Goal: Task Accomplishment & Management: Complete application form

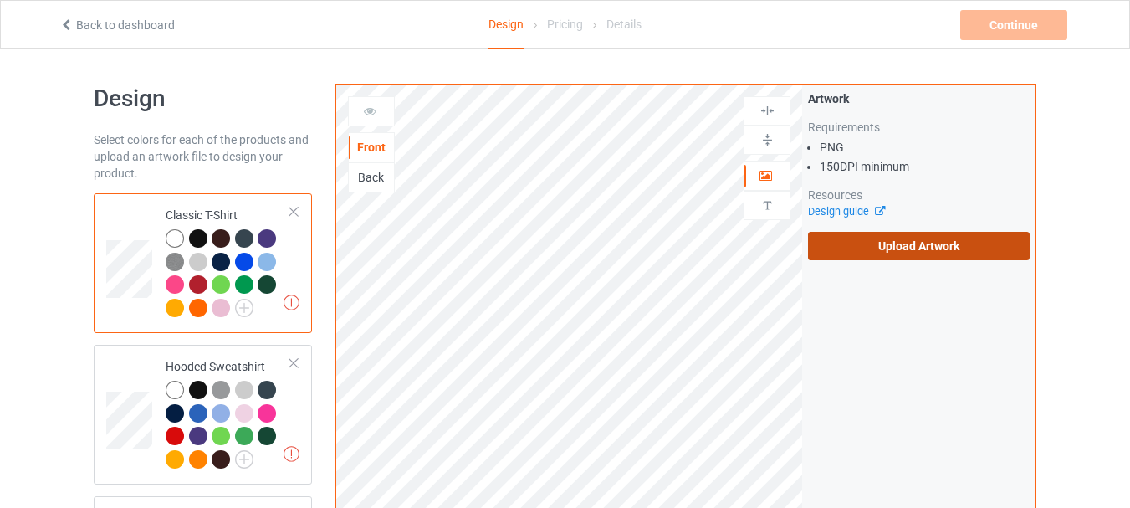
click at [942, 253] on label "Upload Artwork" at bounding box center [919, 246] width 222 height 28
click at [0, 0] on input "Upload Artwork" at bounding box center [0, 0] width 0 height 0
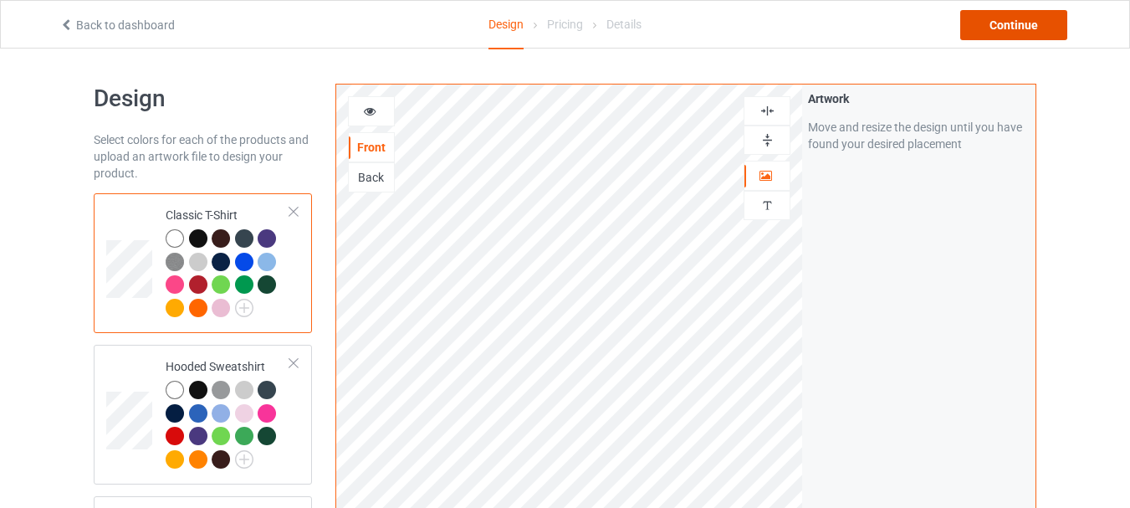
click at [1004, 29] on div "Continue" at bounding box center [1013, 25] width 107 height 30
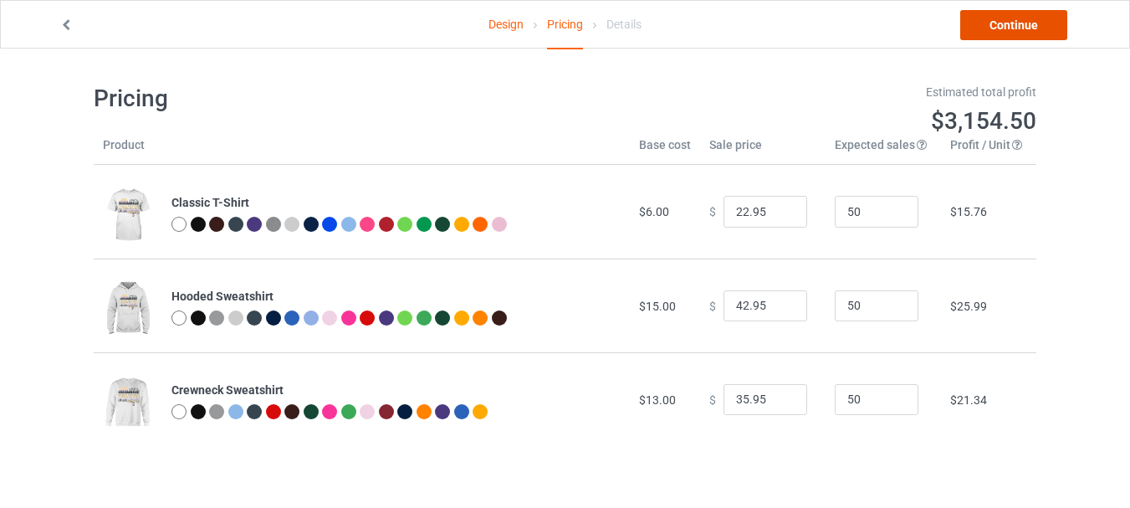
click at [996, 27] on link "Continue" at bounding box center [1013, 25] width 107 height 30
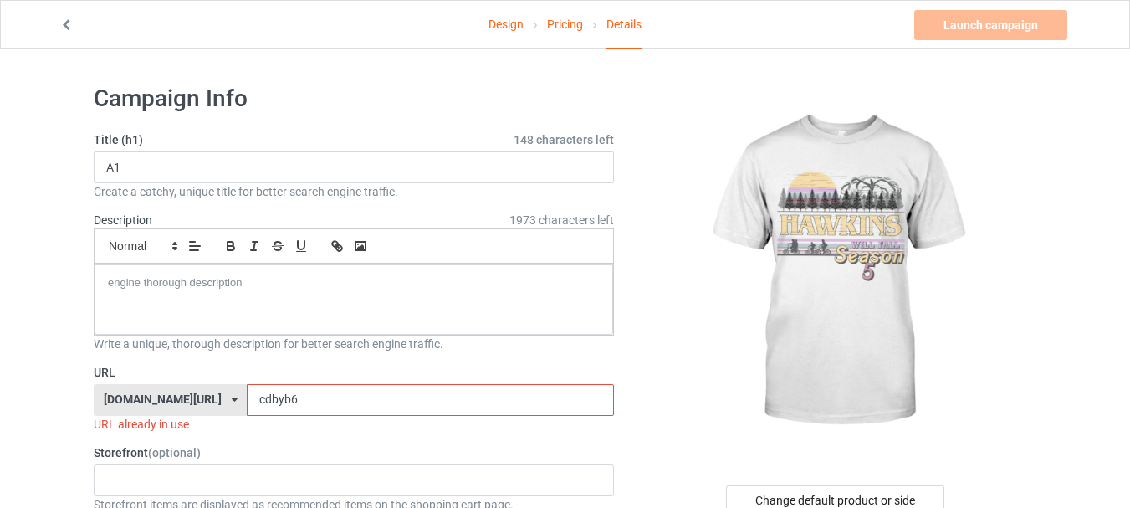
click at [279, 396] on input "cdbyb6" at bounding box center [430, 400] width 366 height 32
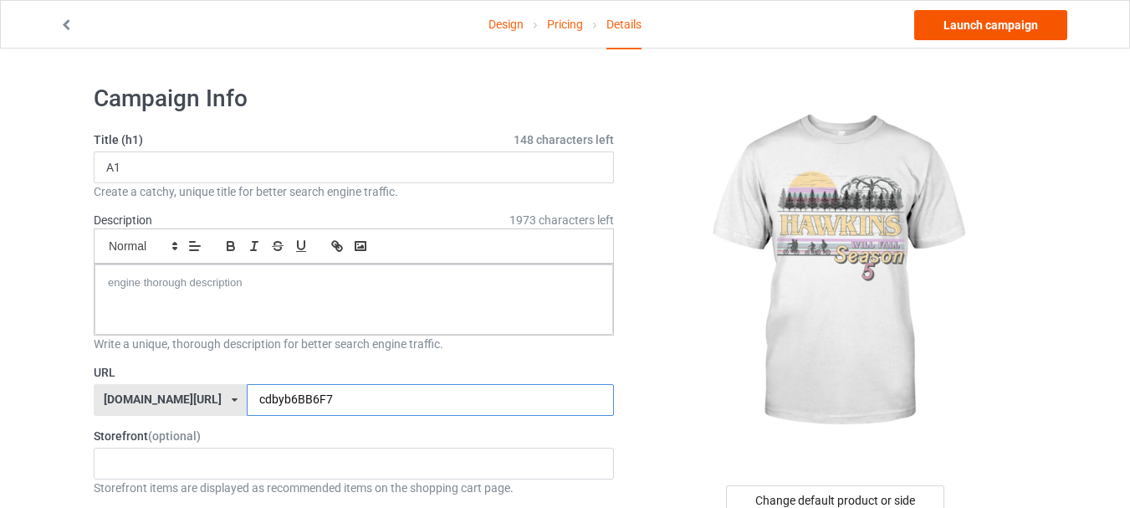
type input "cdbyb6BB6F7"
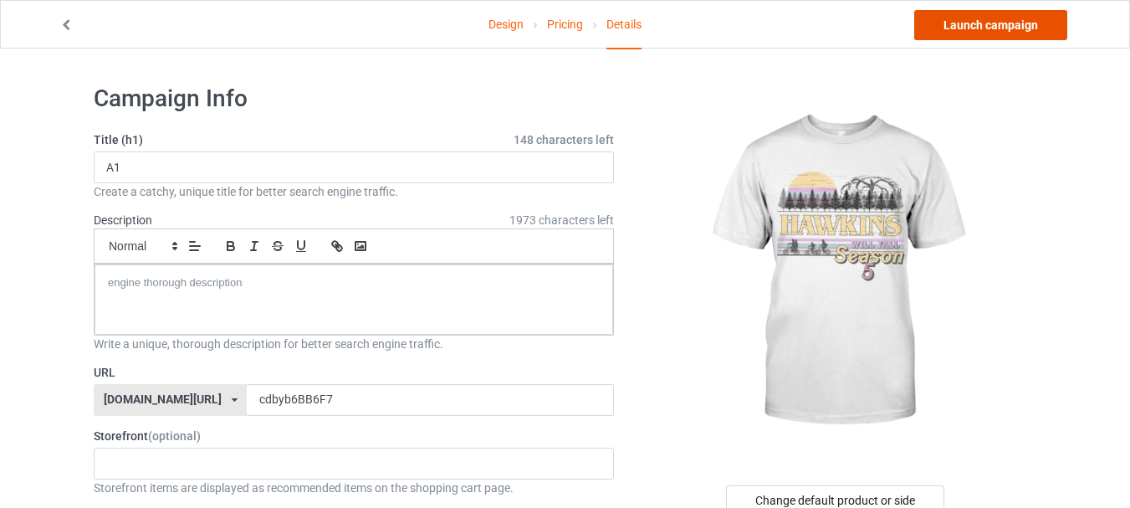
click at [984, 26] on link "Launch campaign" at bounding box center [990, 25] width 153 height 30
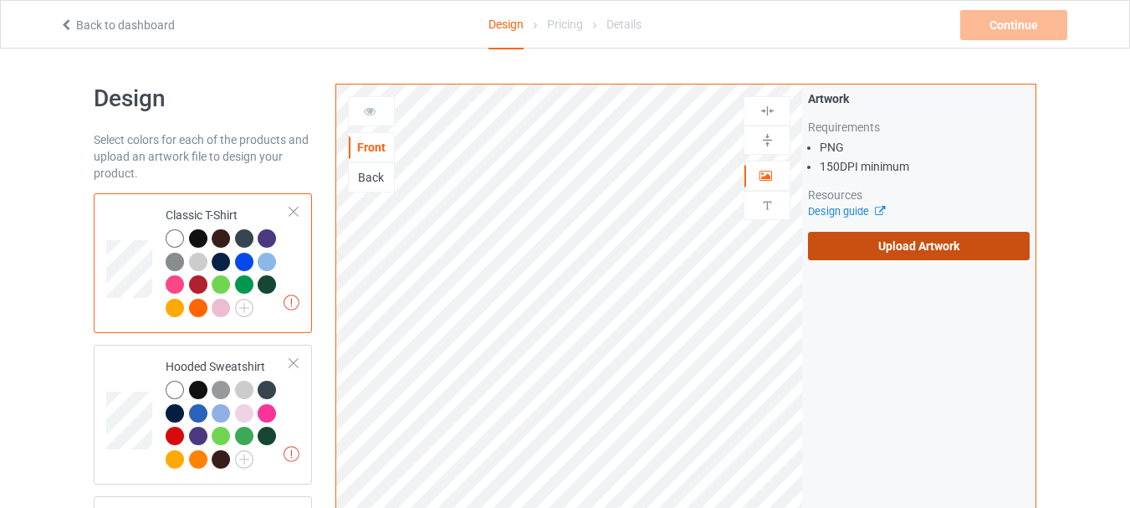
click at [872, 243] on label "Upload Artwork" at bounding box center [919, 246] width 222 height 28
click at [0, 0] on input "Upload Artwork" at bounding box center [0, 0] width 0 height 0
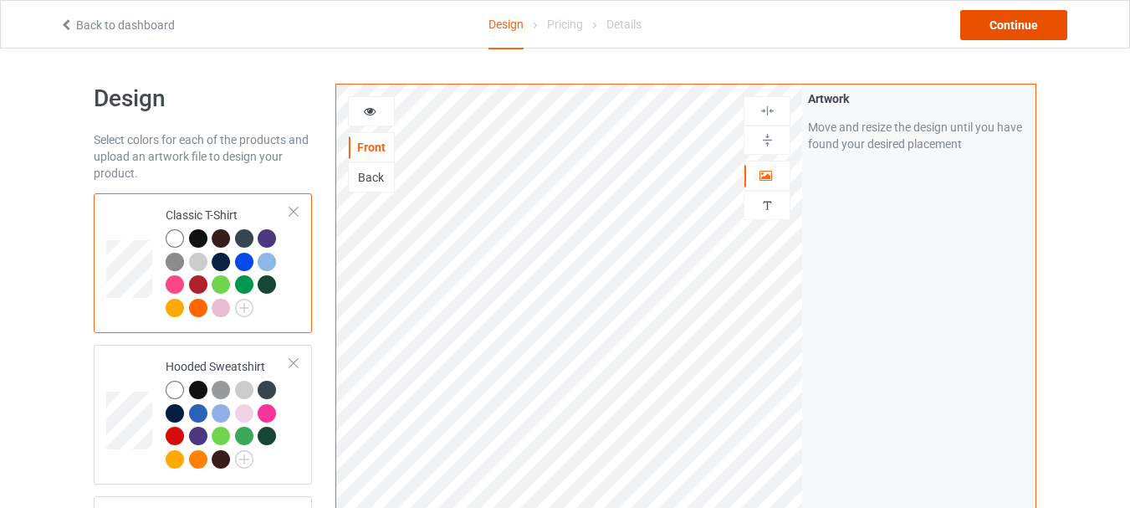
click at [994, 23] on div "Continue" at bounding box center [1013, 25] width 107 height 30
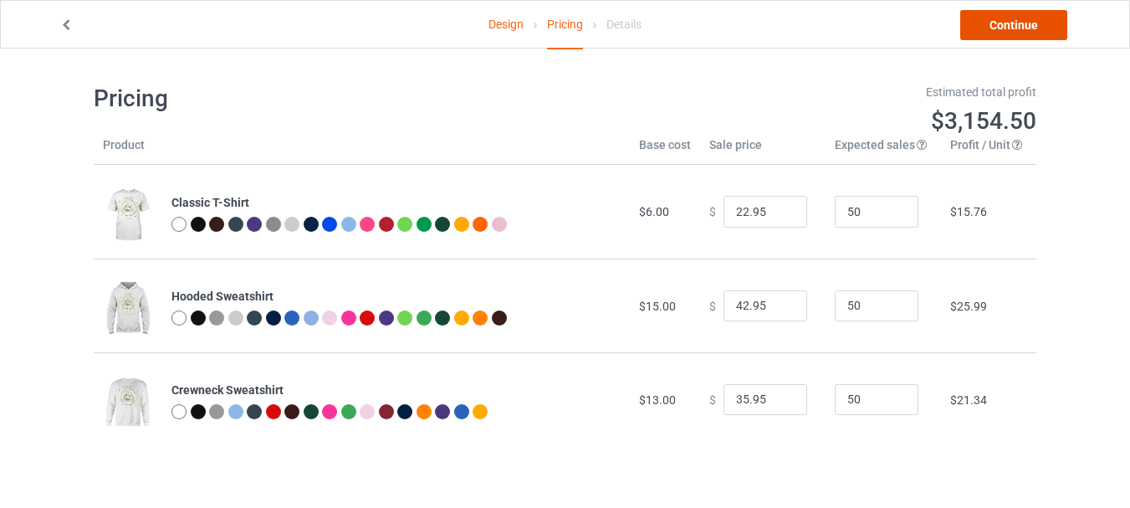
click at [1015, 25] on link "Continue" at bounding box center [1013, 25] width 107 height 30
click at [1015, 49] on body "Design Pricing Details Continue Pricing Estimated total profit $3,154.50 Produc…" at bounding box center [565, 303] width 1130 height 508
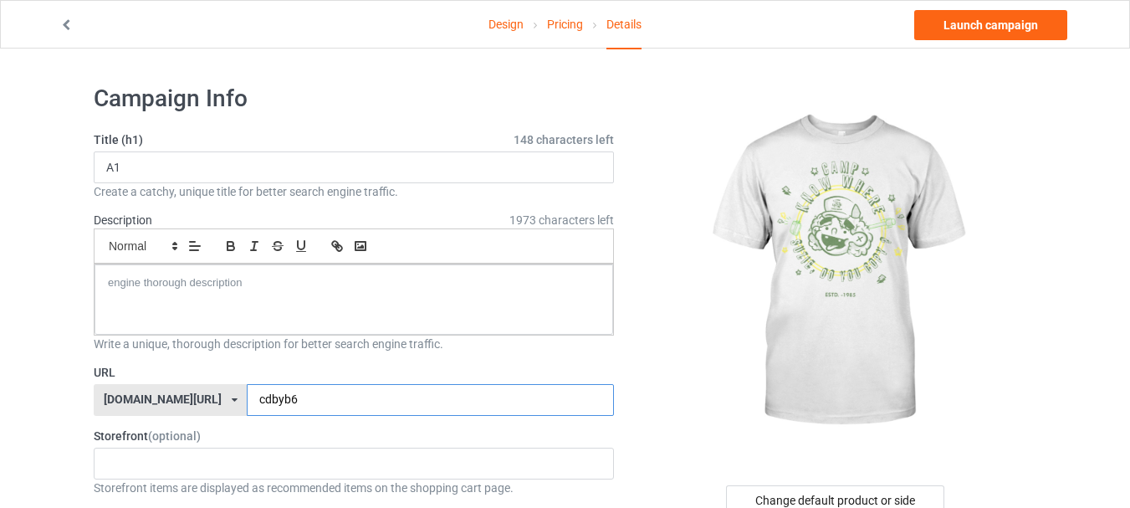
click at [328, 404] on input "cdbyb6" at bounding box center [430, 400] width 366 height 32
type input "cdbyb6GVF5"
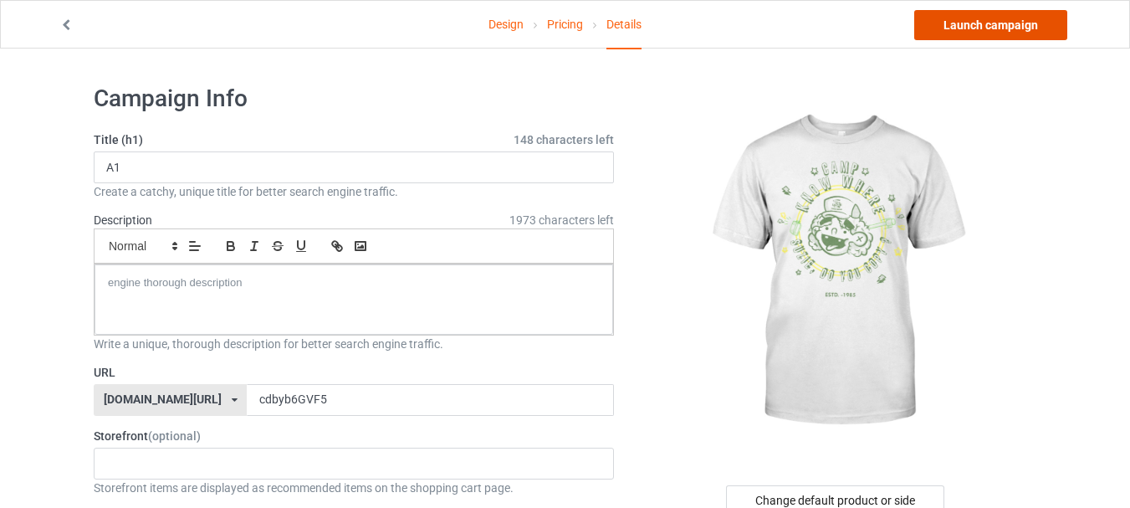
click at [972, 26] on link "Launch campaign" at bounding box center [990, 25] width 153 height 30
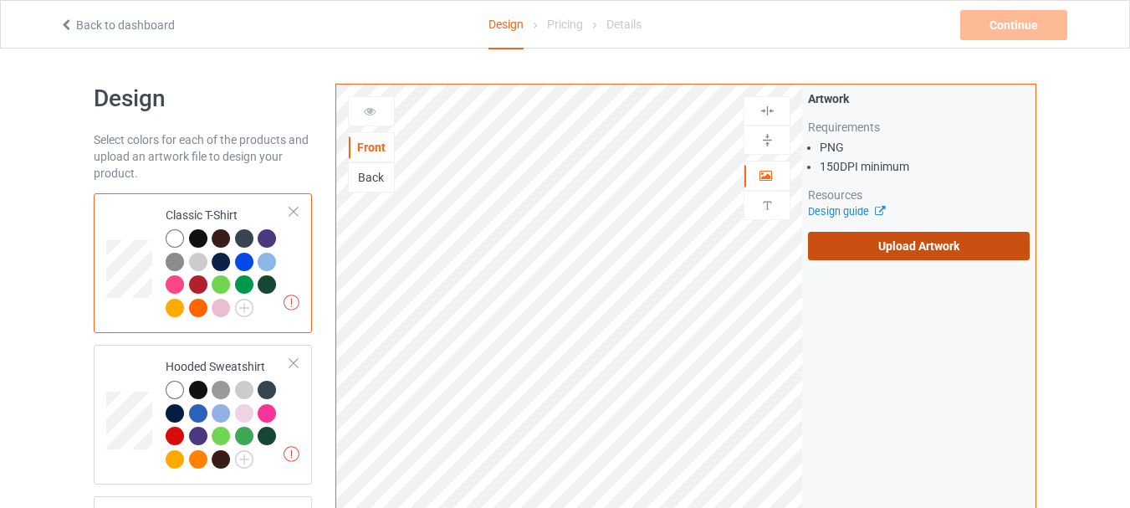
click at [856, 254] on label "Upload Artwork" at bounding box center [919, 246] width 222 height 28
click at [0, 0] on input "Upload Artwork" at bounding box center [0, 0] width 0 height 0
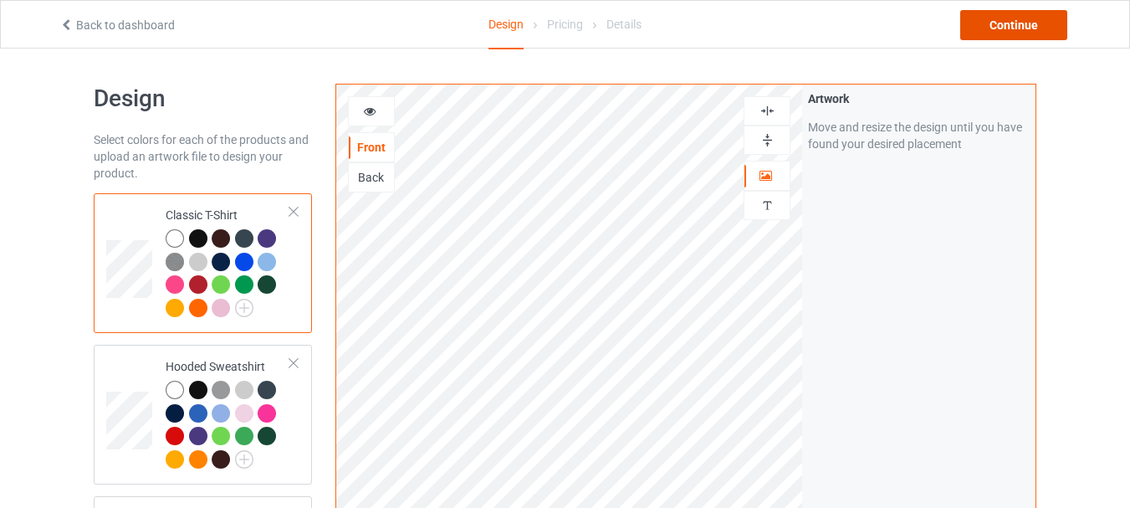
click at [1017, 25] on div "Continue" at bounding box center [1013, 25] width 107 height 30
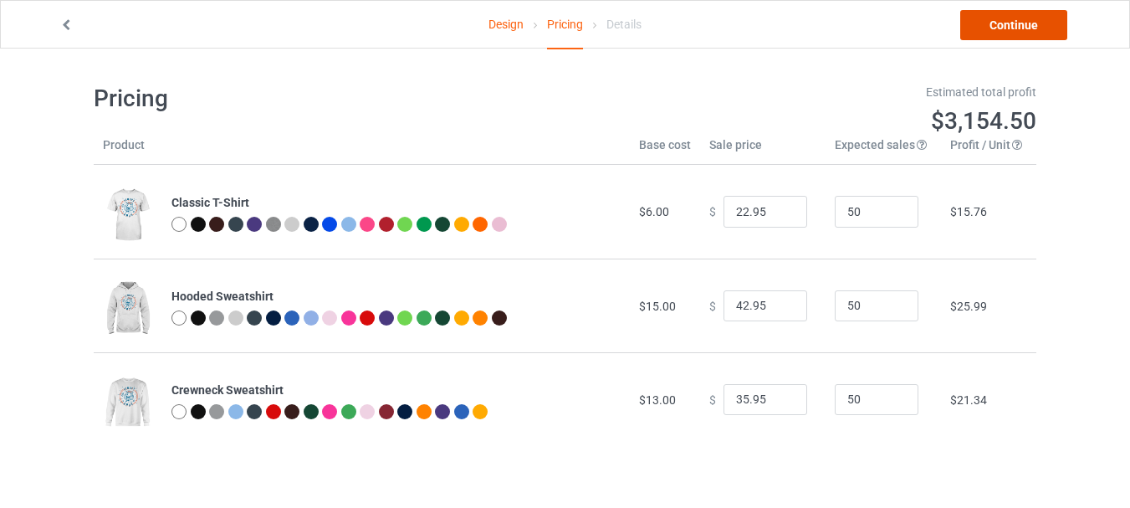
click at [1005, 31] on link "Continue" at bounding box center [1013, 25] width 107 height 30
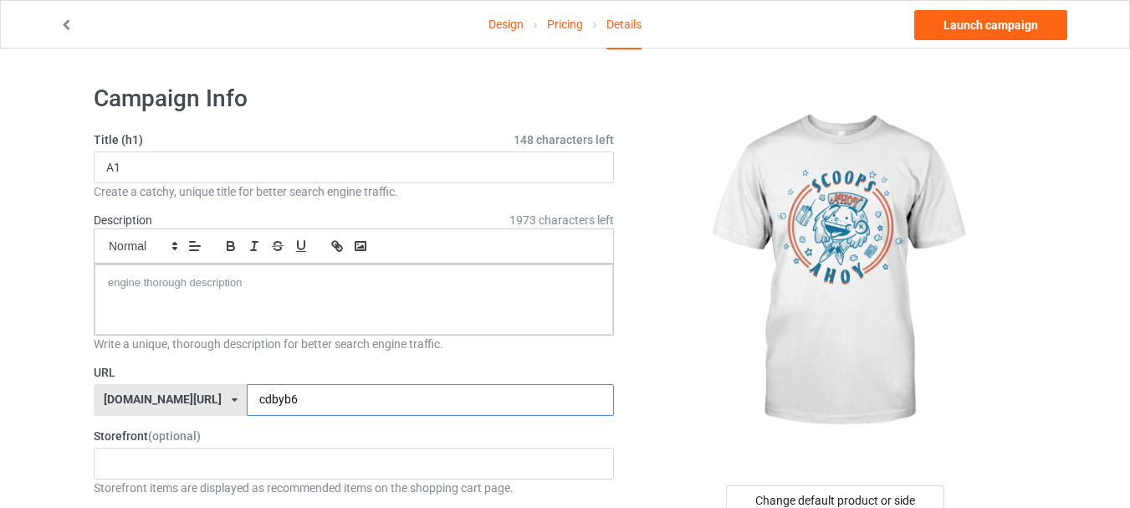
click at [369, 403] on input "cdbyb6" at bounding box center [430, 400] width 366 height 32
type input "cdbyb6HHB43"
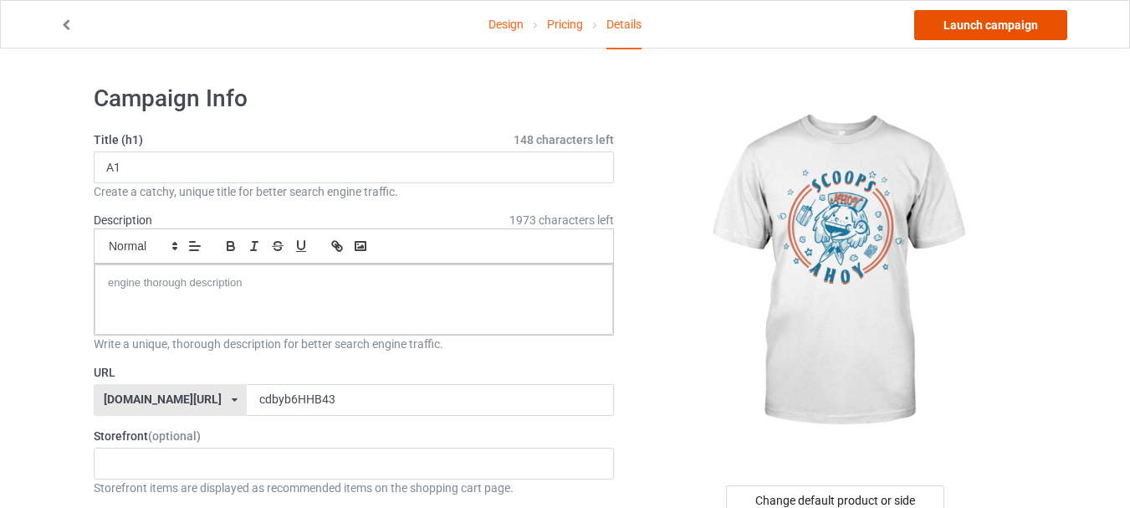
click at [1001, 28] on link "Launch campaign" at bounding box center [990, 25] width 153 height 30
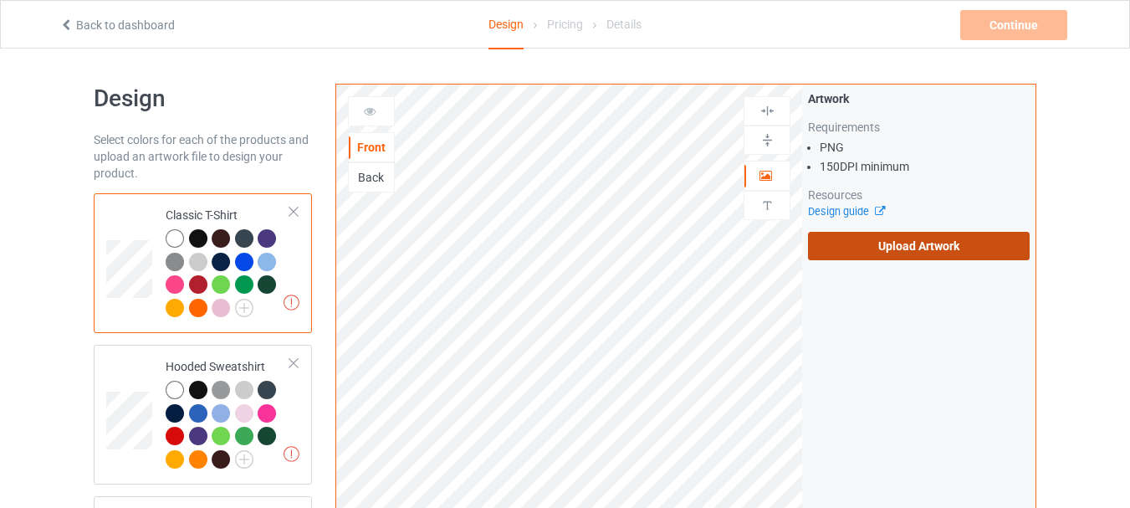
click at [851, 256] on label "Upload Artwork" at bounding box center [919, 246] width 222 height 28
click at [0, 0] on input "Upload Artwork" at bounding box center [0, 0] width 0 height 0
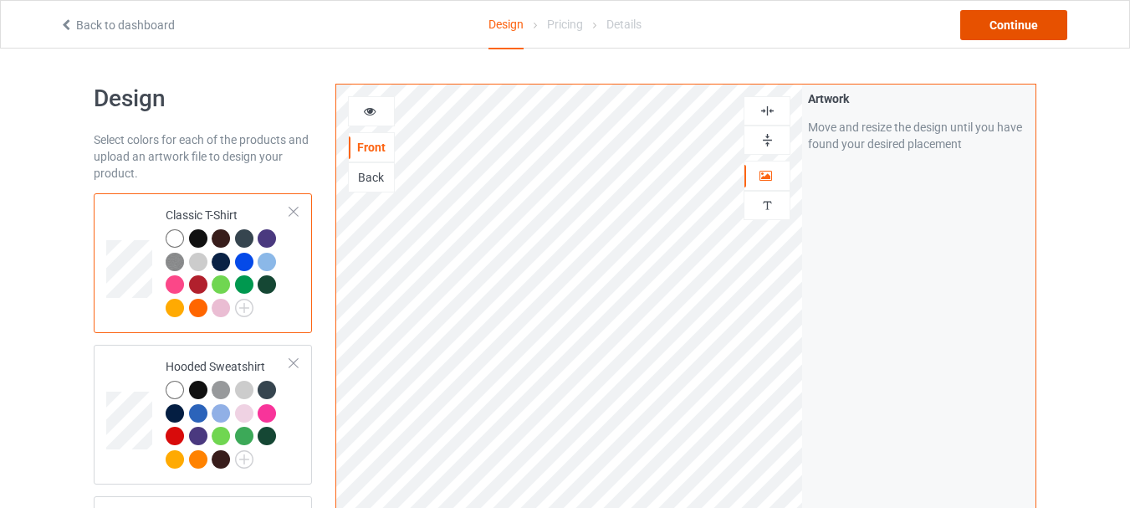
click at [989, 29] on div "Continue" at bounding box center [1013, 25] width 107 height 30
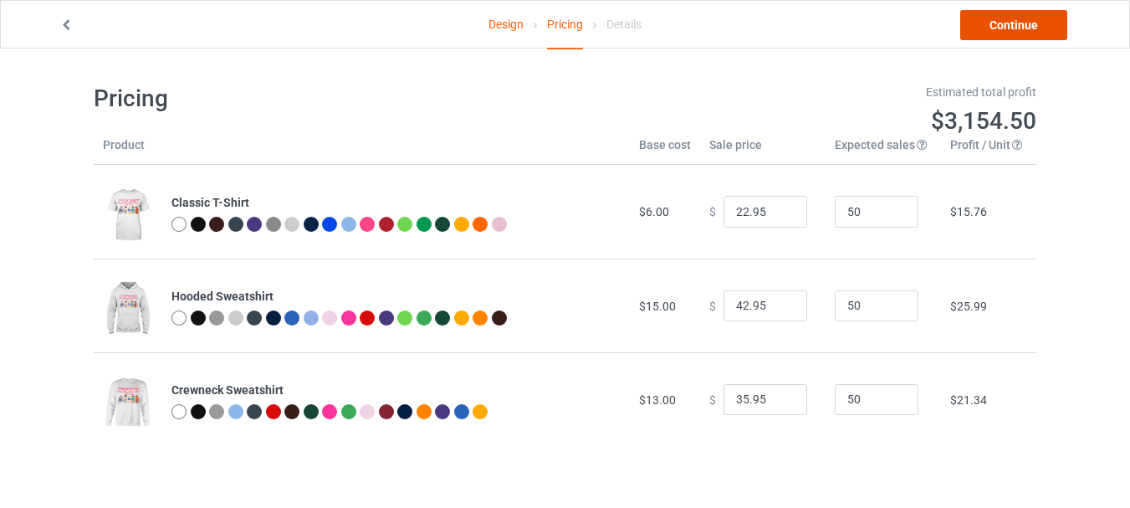
click at [987, 18] on link "Continue" at bounding box center [1013, 25] width 107 height 30
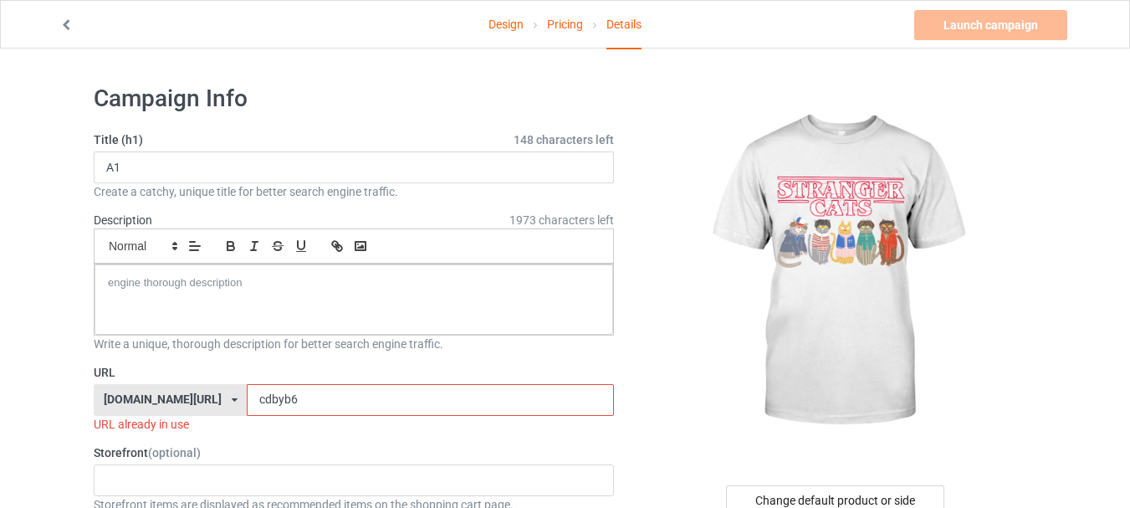
click at [398, 398] on input "cdbyb6" at bounding box center [430, 400] width 366 height 32
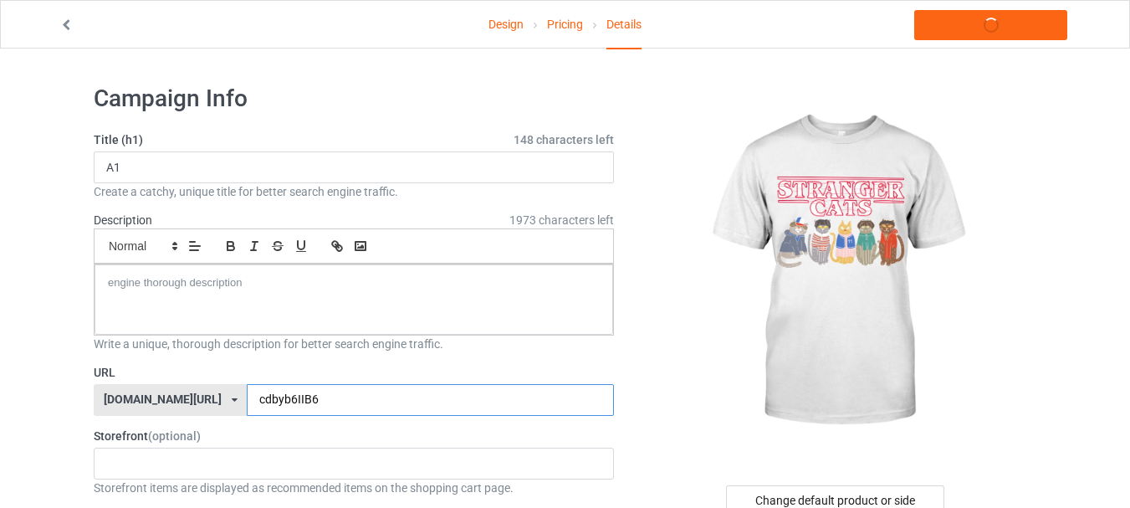
type input "cdbyb6IIB65"
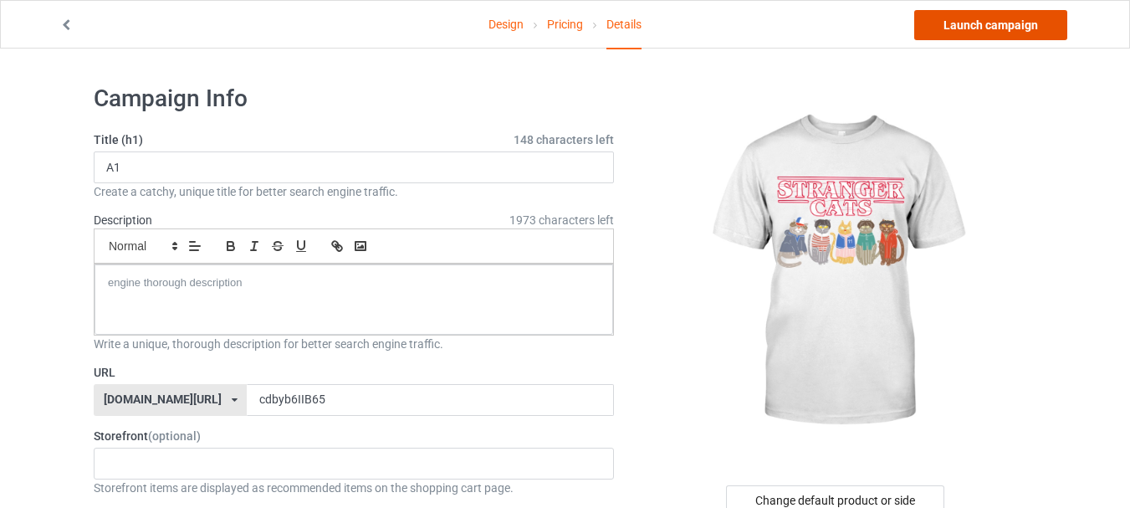
click at [1000, 25] on link "Launch campaign" at bounding box center [990, 25] width 153 height 30
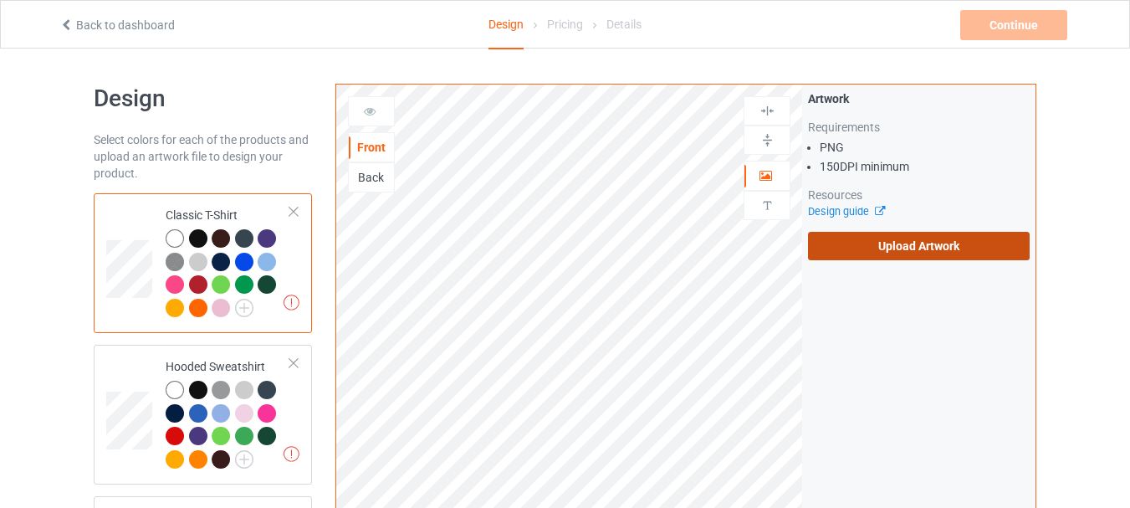
click at [902, 251] on label "Upload Artwork" at bounding box center [919, 246] width 222 height 28
click at [0, 0] on input "Upload Artwork" at bounding box center [0, 0] width 0 height 0
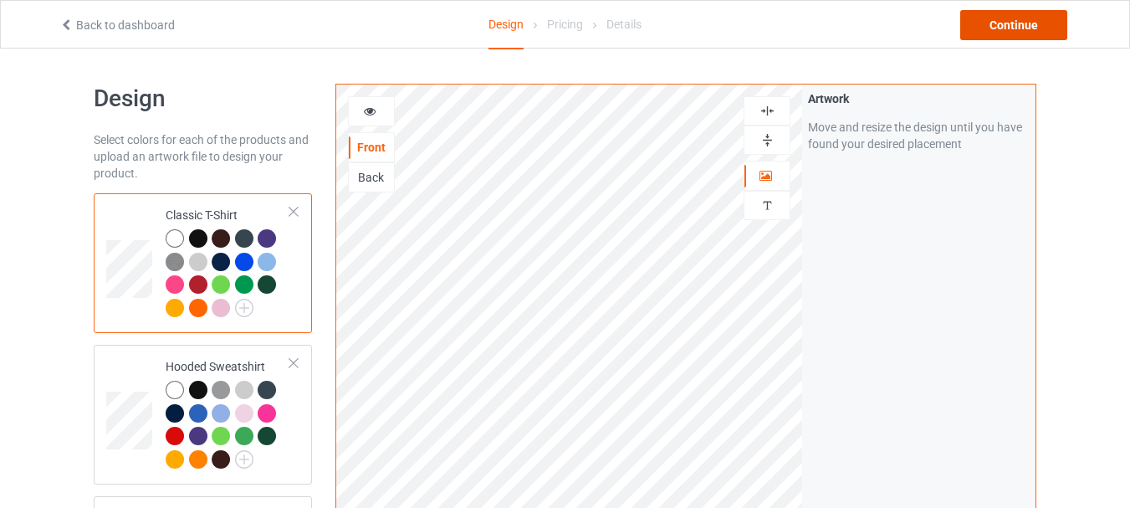
click at [1004, 28] on div "Continue" at bounding box center [1013, 25] width 107 height 30
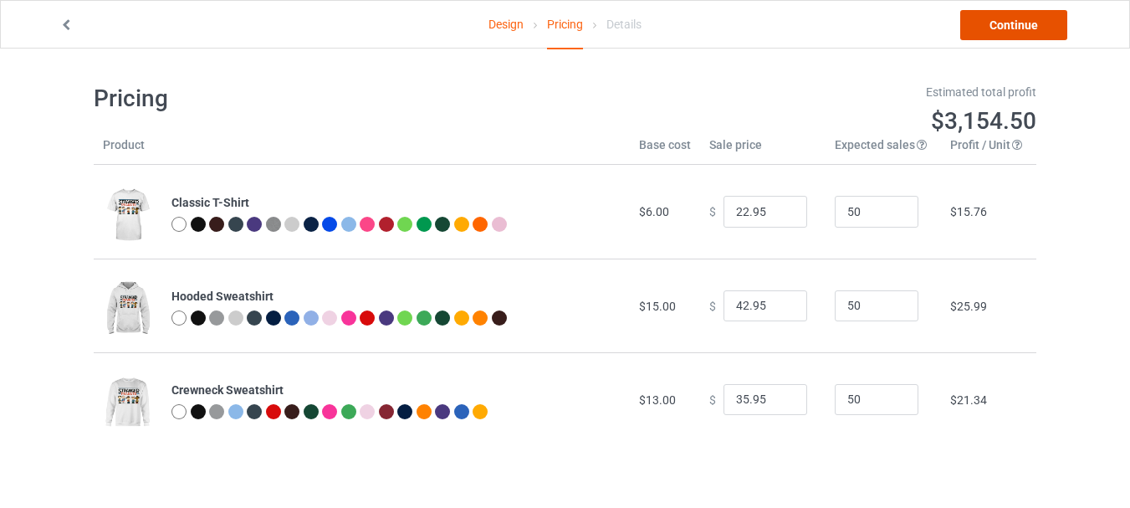
click at [1025, 28] on link "Continue" at bounding box center [1013, 25] width 107 height 30
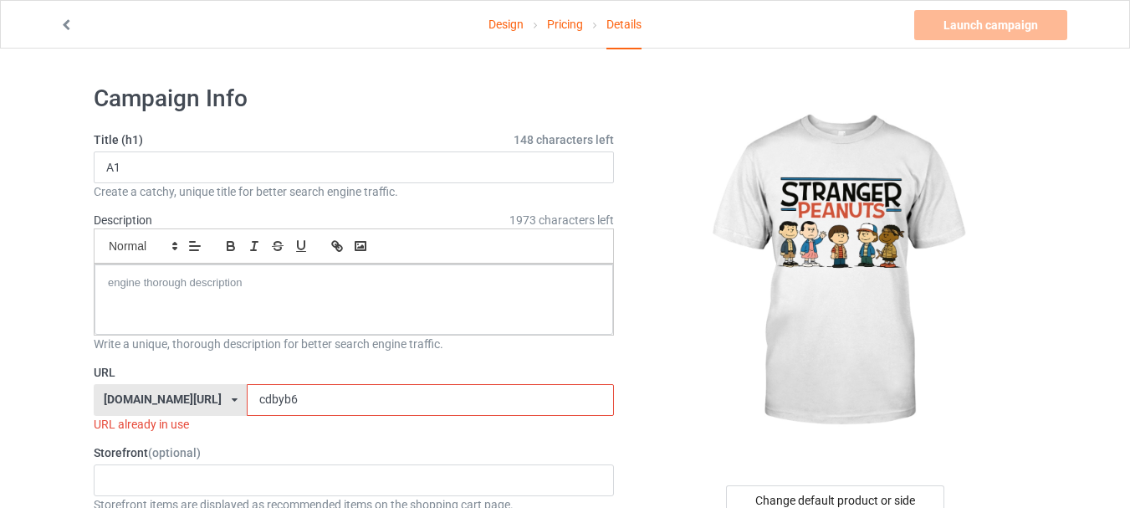
click at [335, 393] on input "cdbyb6" at bounding box center [430, 400] width 366 height 32
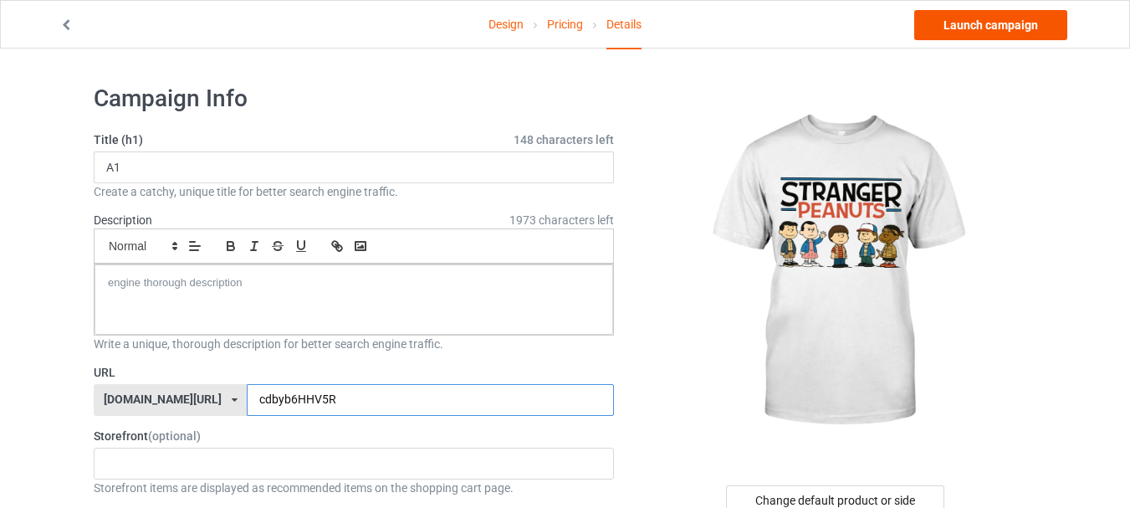
type input "cdbyb6HHV5R"
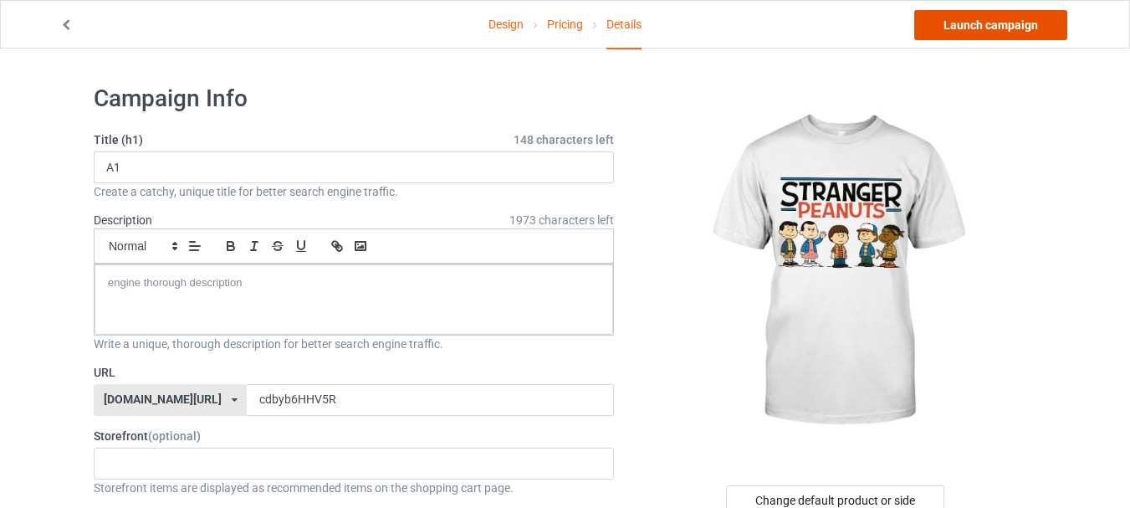
click at [959, 26] on link "Launch campaign" at bounding box center [990, 25] width 153 height 30
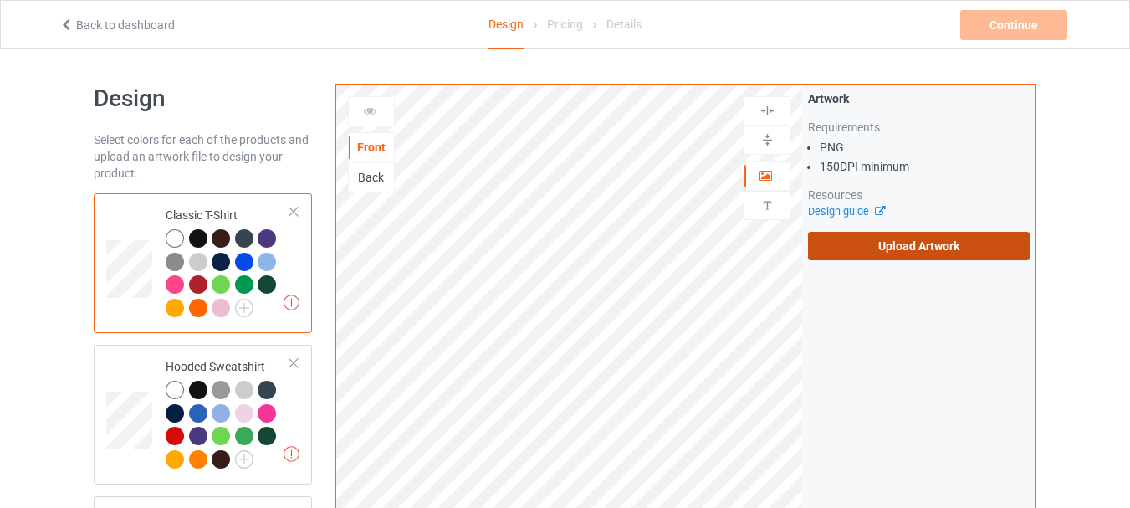
click at [877, 247] on label "Upload Artwork" at bounding box center [919, 246] width 222 height 28
click at [0, 0] on input "Upload Artwork" at bounding box center [0, 0] width 0 height 0
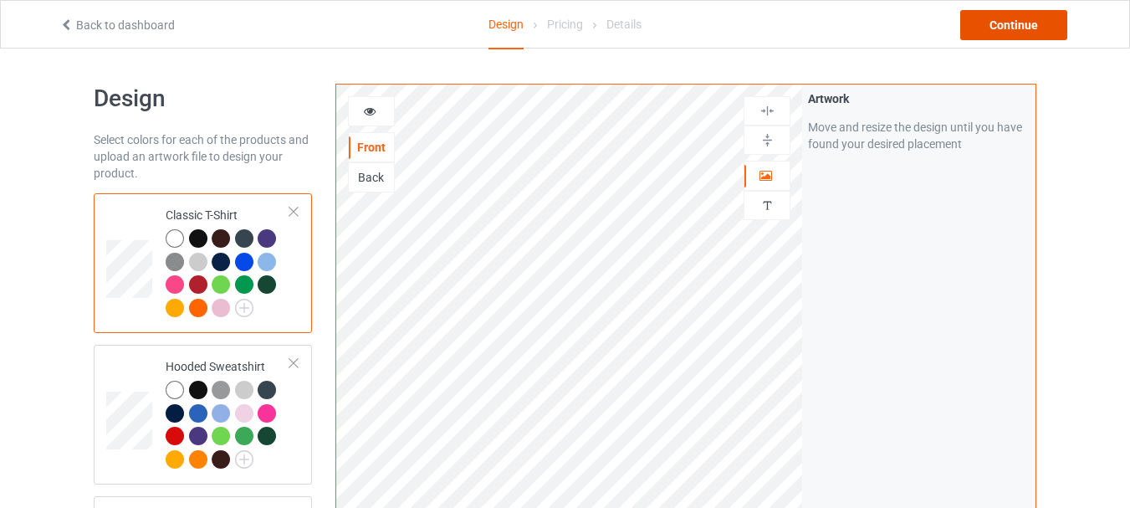
click at [1027, 27] on div "Continue" at bounding box center [1013, 25] width 107 height 30
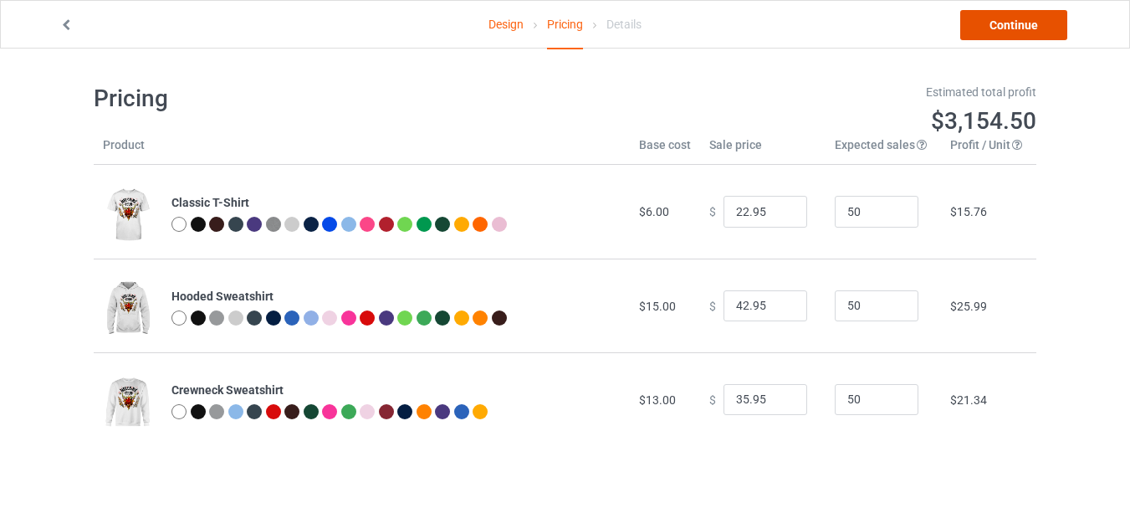
click at [1006, 24] on link "Continue" at bounding box center [1013, 25] width 107 height 30
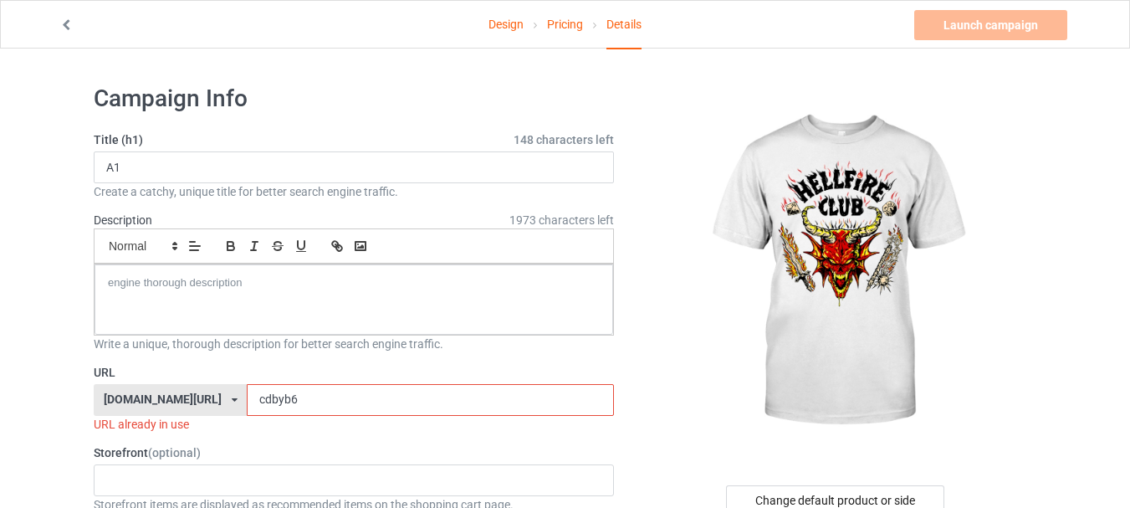
click at [341, 403] on input "cdbyb6" at bounding box center [430, 400] width 366 height 32
type input "cdbyb666GGB"
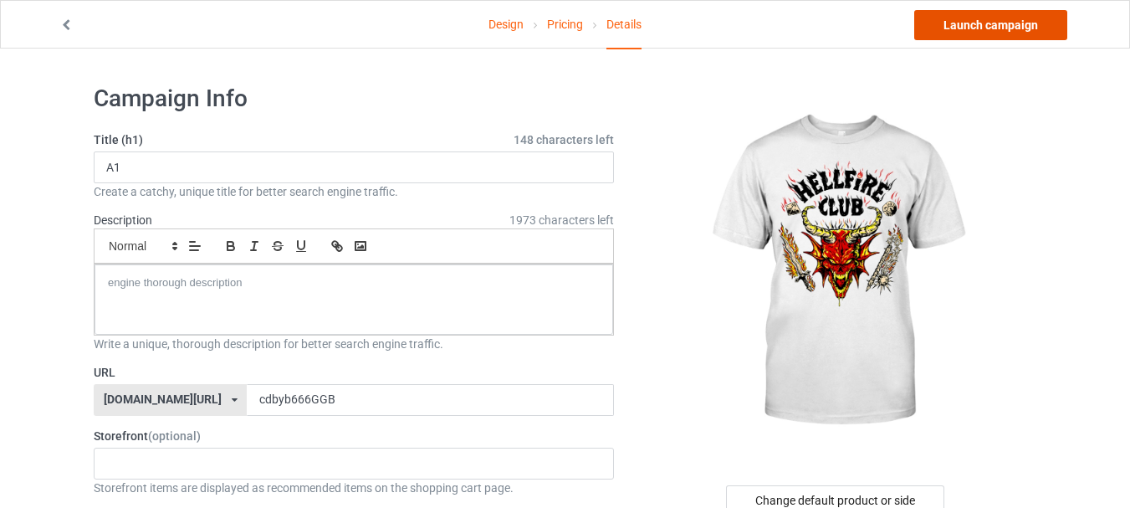
click at [986, 28] on link "Launch campaign" at bounding box center [990, 25] width 153 height 30
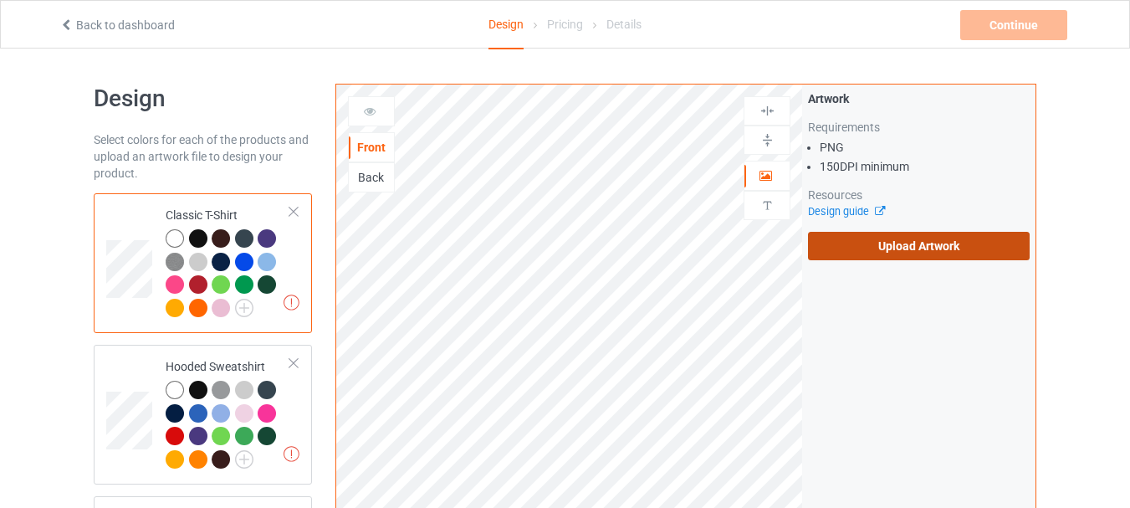
click at [851, 244] on label "Upload Artwork" at bounding box center [919, 246] width 222 height 28
click at [0, 0] on input "Upload Artwork" at bounding box center [0, 0] width 0 height 0
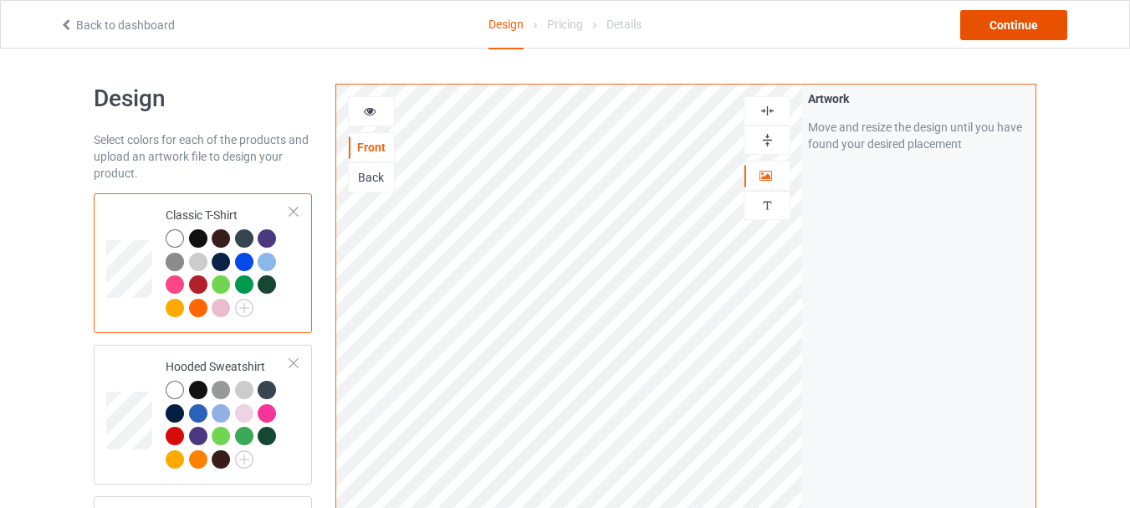
click at [1005, 30] on div "Continue" at bounding box center [1013, 25] width 107 height 30
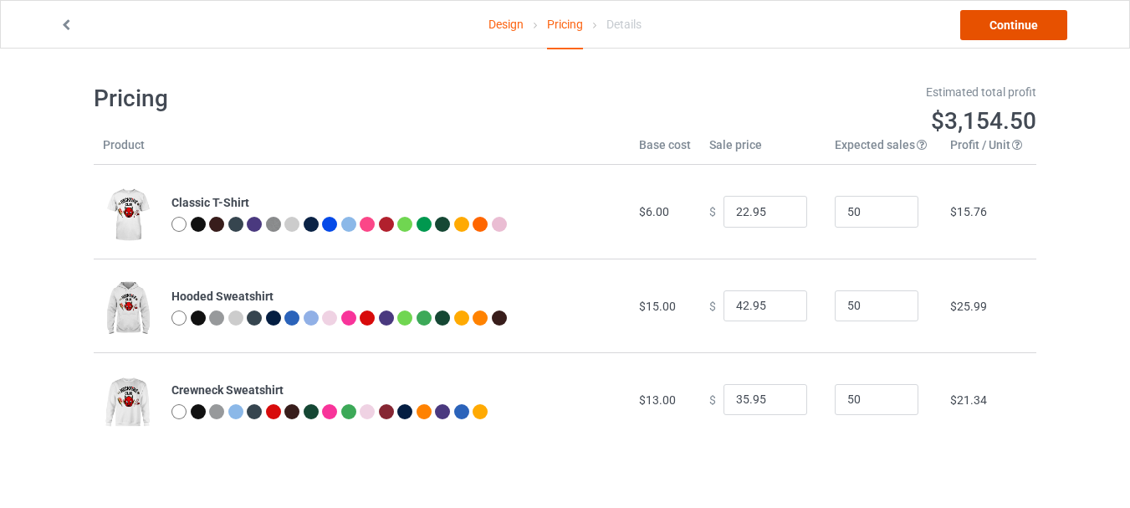
click at [984, 28] on link "Continue" at bounding box center [1013, 25] width 107 height 30
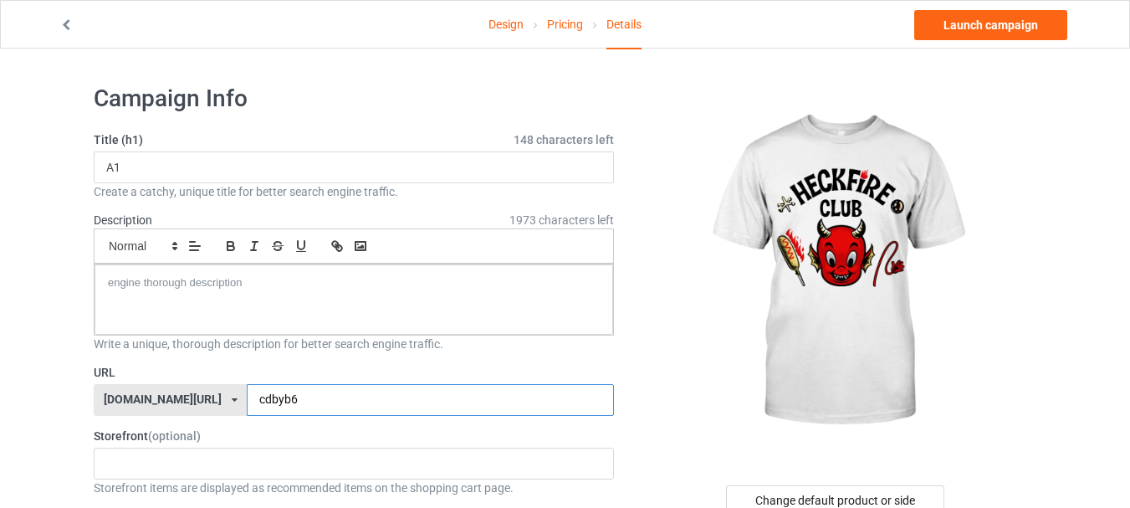
click at [304, 401] on input "cdbyb6" at bounding box center [430, 400] width 366 height 32
type input "cdbyb688JHN"
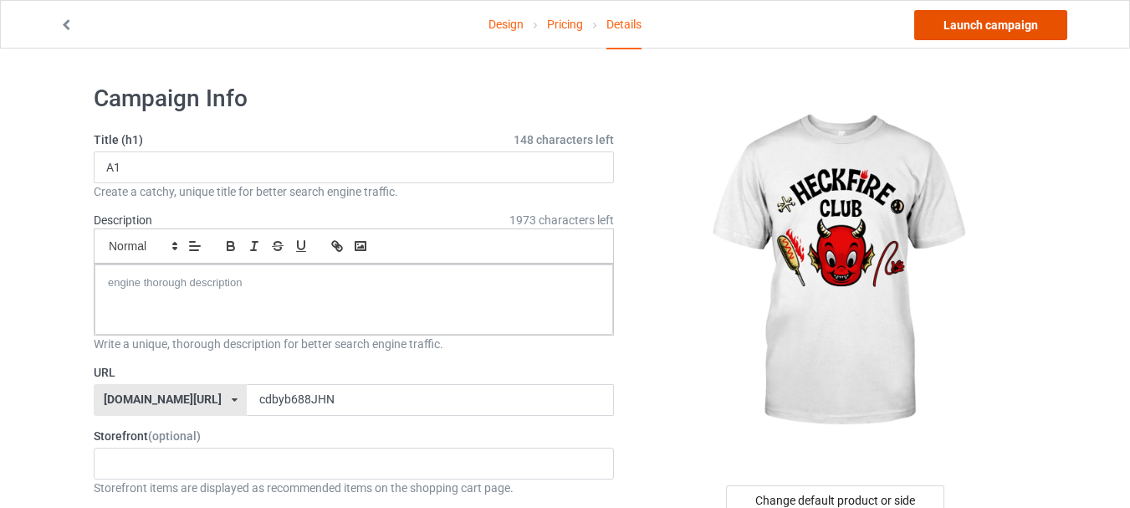
click at [993, 30] on link "Launch campaign" at bounding box center [990, 25] width 153 height 30
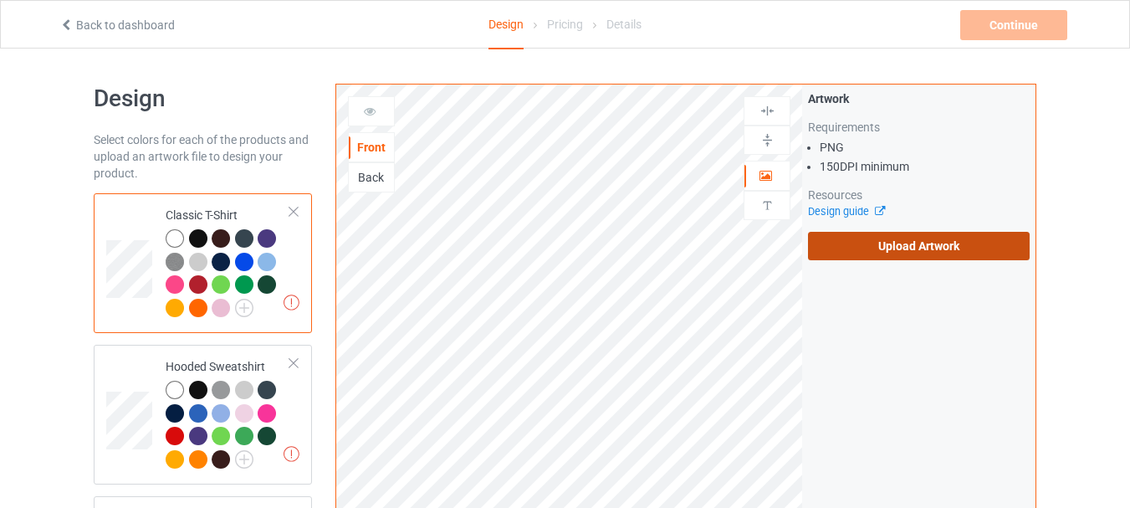
click at [851, 247] on label "Upload Artwork" at bounding box center [919, 246] width 222 height 28
click at [0, 0] on input "Upload Artwork" at bounding box center [0, 0] width 0 height 0
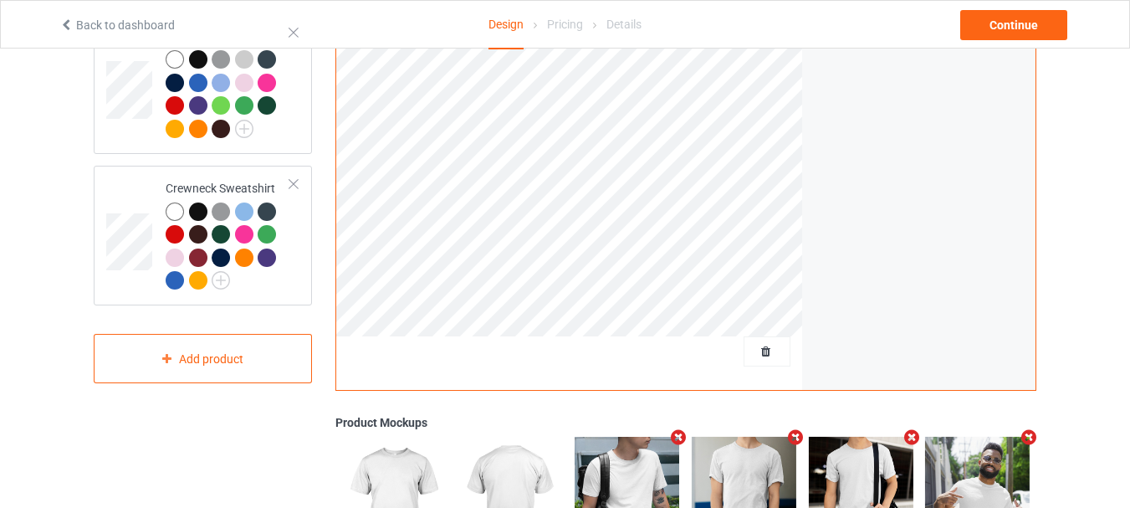
scroll to position [84, 0]
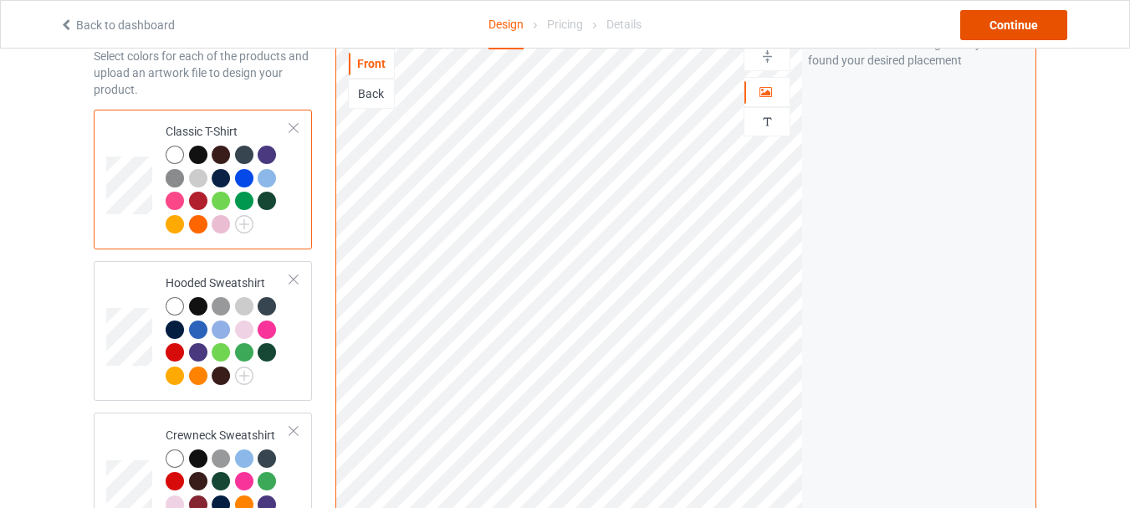
click at [1014, 29] on div "Continue" at bounding box center [1013, 25] width 107 height 30
click at [1014, 29] on body "Back to dashboard Design Pricing Details Continue Design Select colors for each…" at bounding box center [565, 219] width 1130 height 508
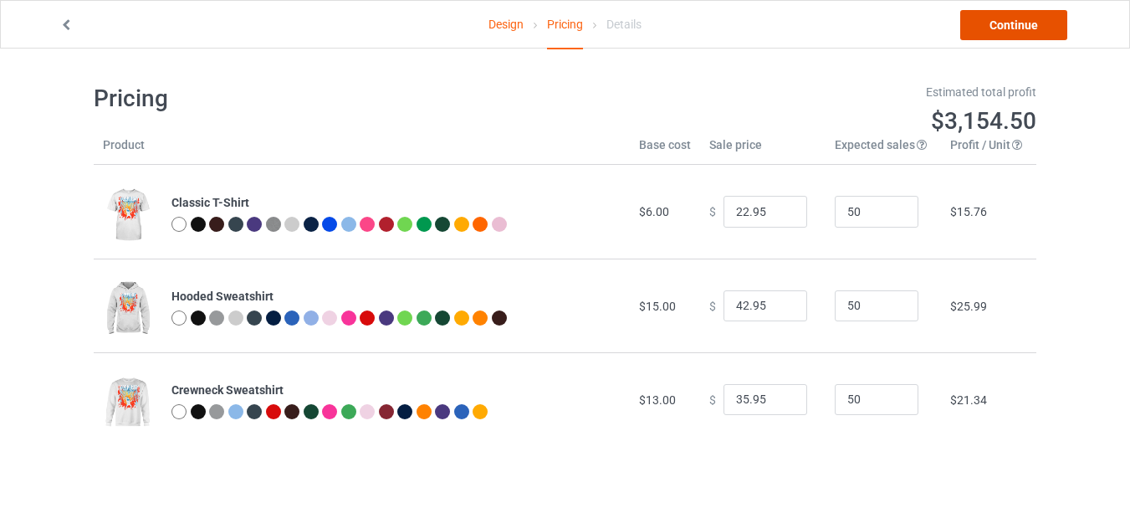
click at [1018, 29] on link "Continue" at bounding box center [1013, 25] width 107 height 30
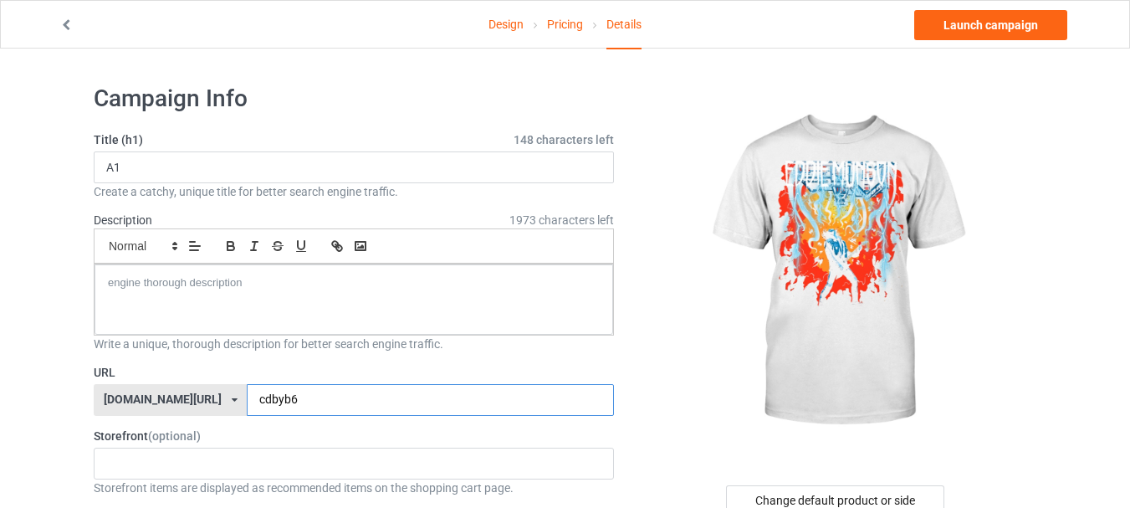
click at [330, 401] on input "cdbyb6" at bounding box center [430, 400] width 366 height 32
type input "cdbyb6JJBT54"
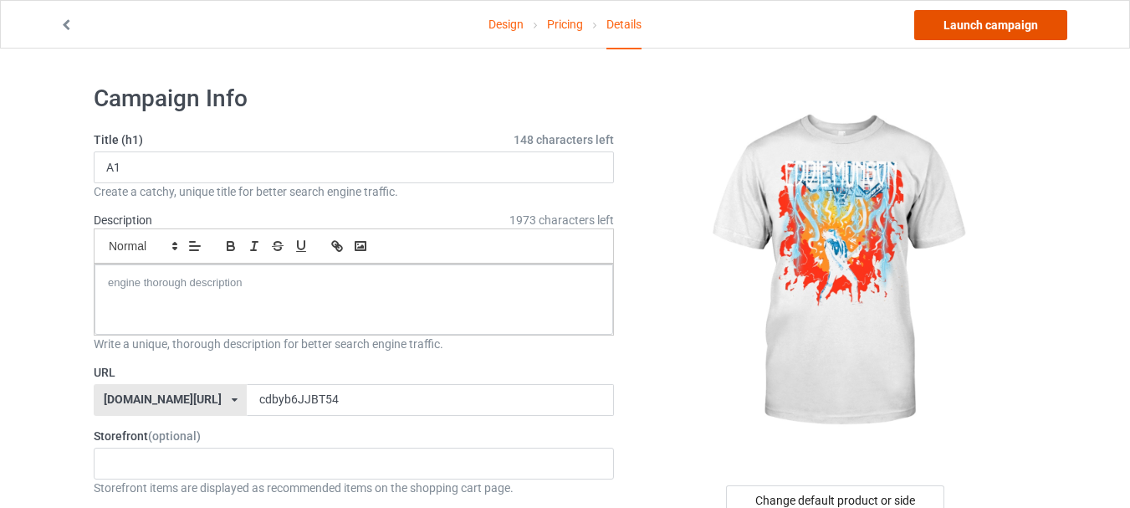
click at [979, 21] on link "Launch campaign" at bounding box center [990, 25] width 153 height 30
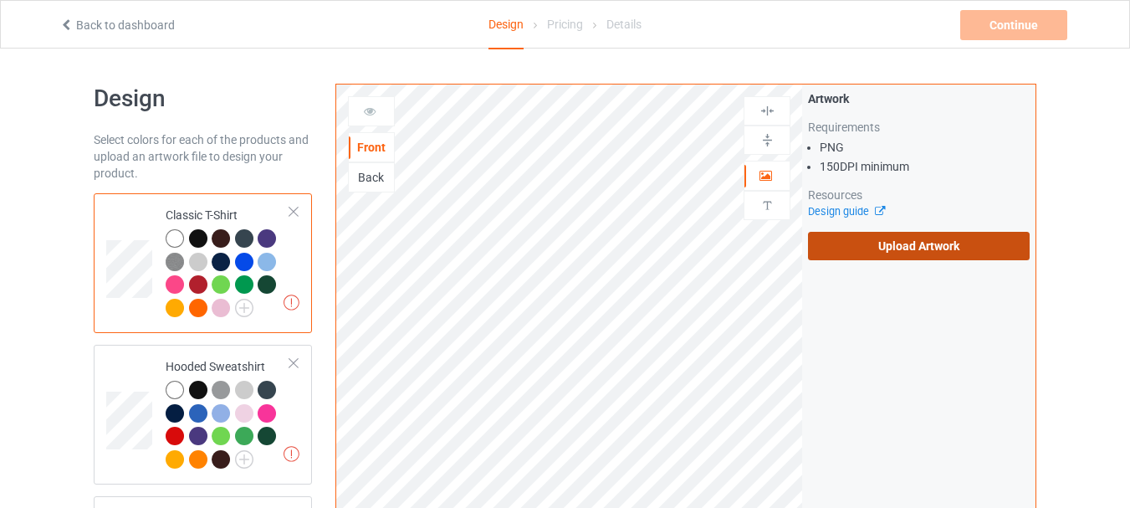
click at [889, 246] on label "Upload Artwork" at bounding box center [919, 246] width 222 height 28
click at [0, 0] on input "Upload Artwork" at bounding box center [0, 0] width 0 height 0
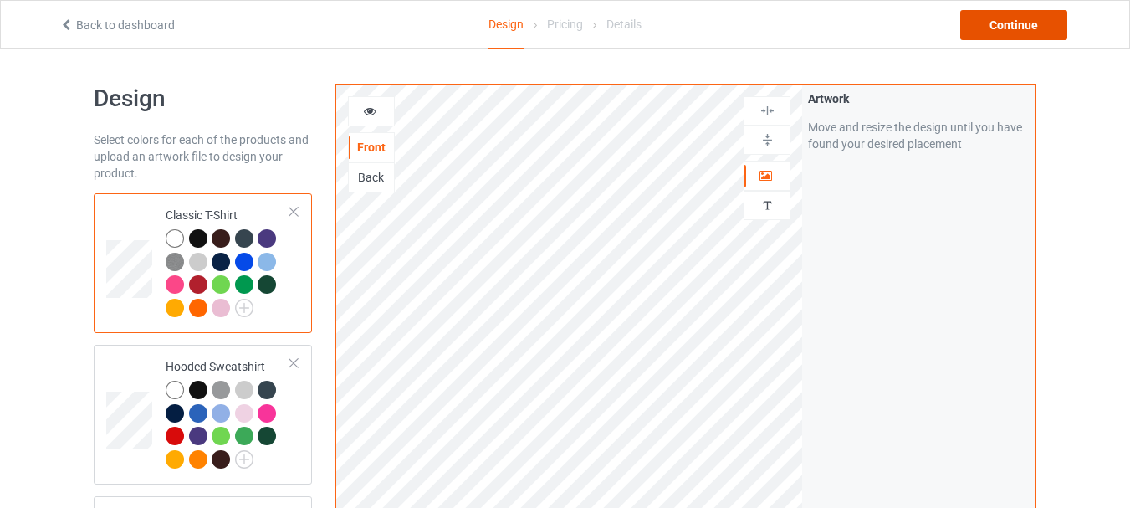
click at [1013, 25] on div "Continue" at bounding box center [1013, 25] width 107 height 30
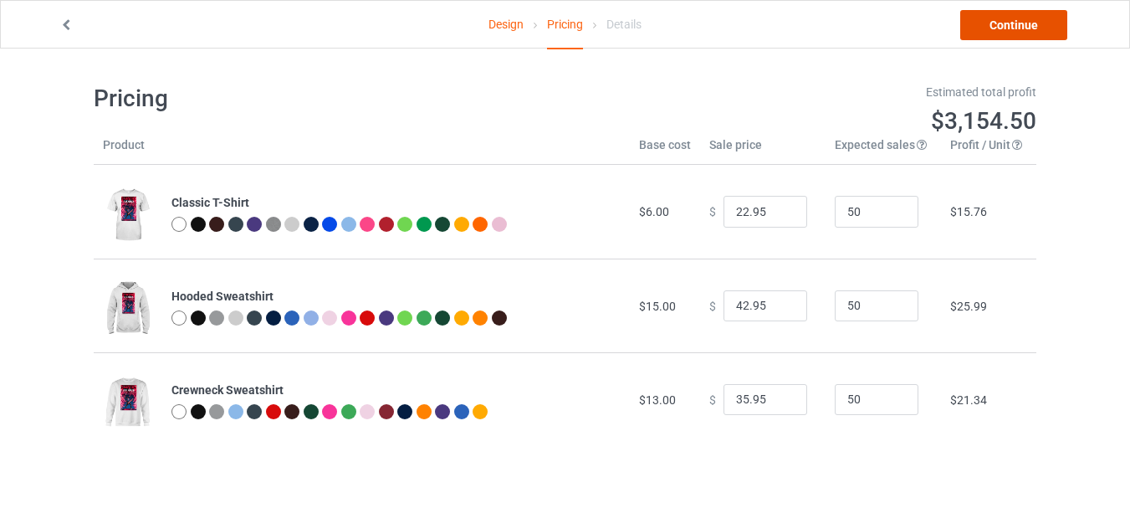
click at [1012, 26] on link "Continue" at bounding box center [1013, 25] width 107 height 30
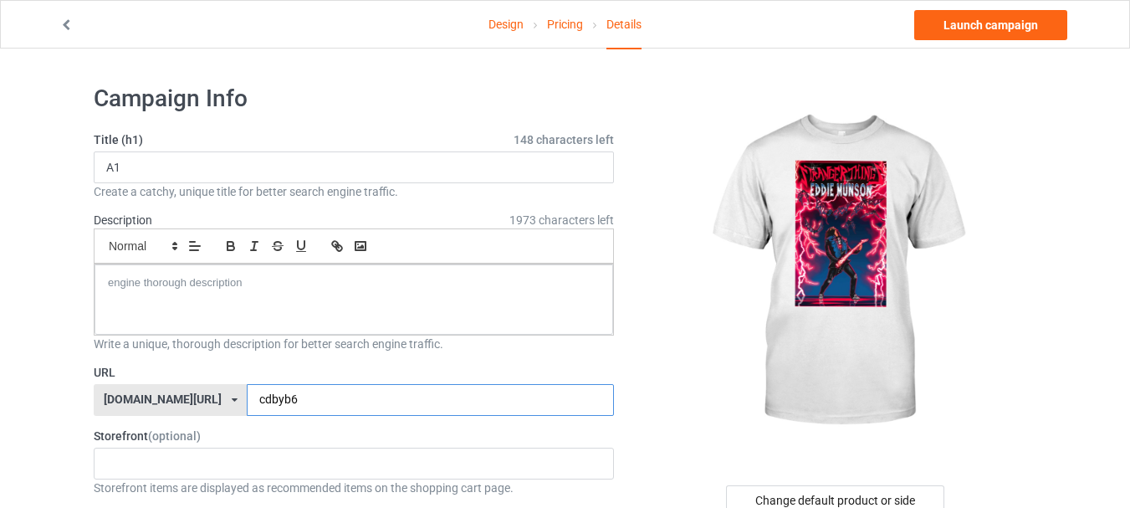
click at [350, 402] on input "cdbyb6" at bounding box center [430, 400] width 366 height 32
type input "cdbyb699NH5"
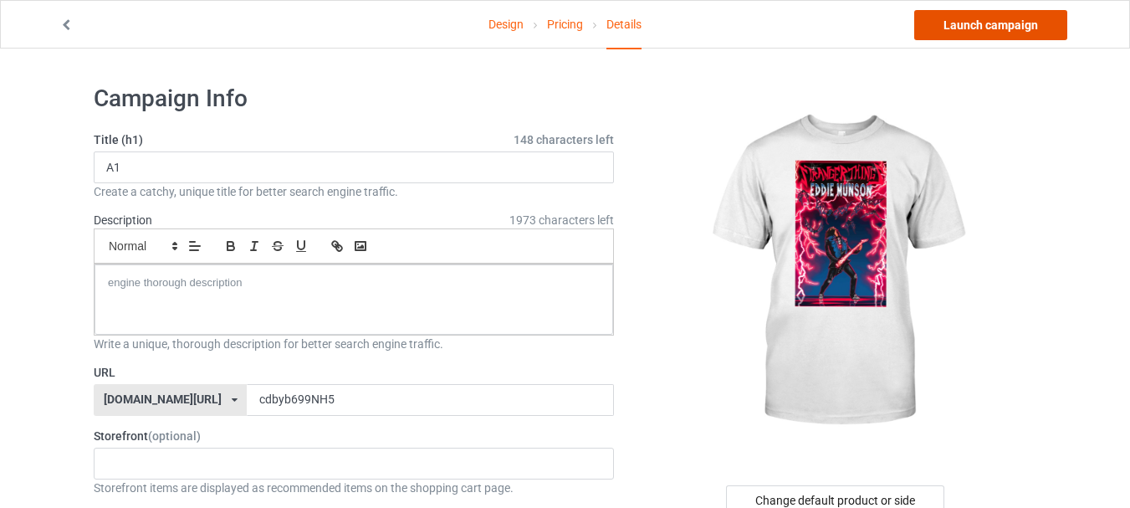
click at [976, 26] on link "Launch campaign" at bounding box center [990, 25] width 153 height 30
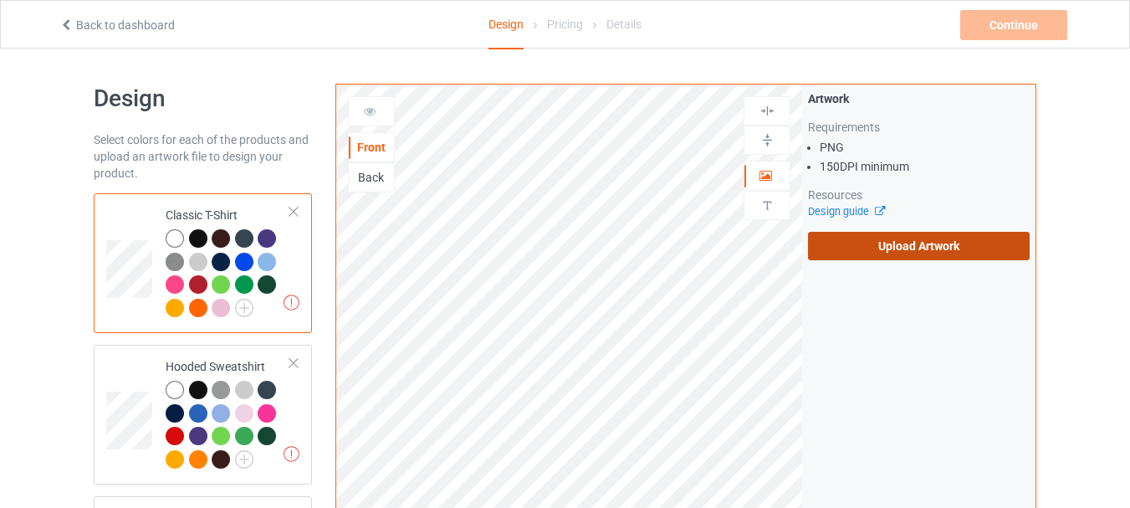
click at [867, 253] on label "Upload Artwork" at bounding box center [919, 246] width 222 height 28
click at [0, 0] on input "Upload Artwork" at bounding box center [0, 0] width 0 height 0
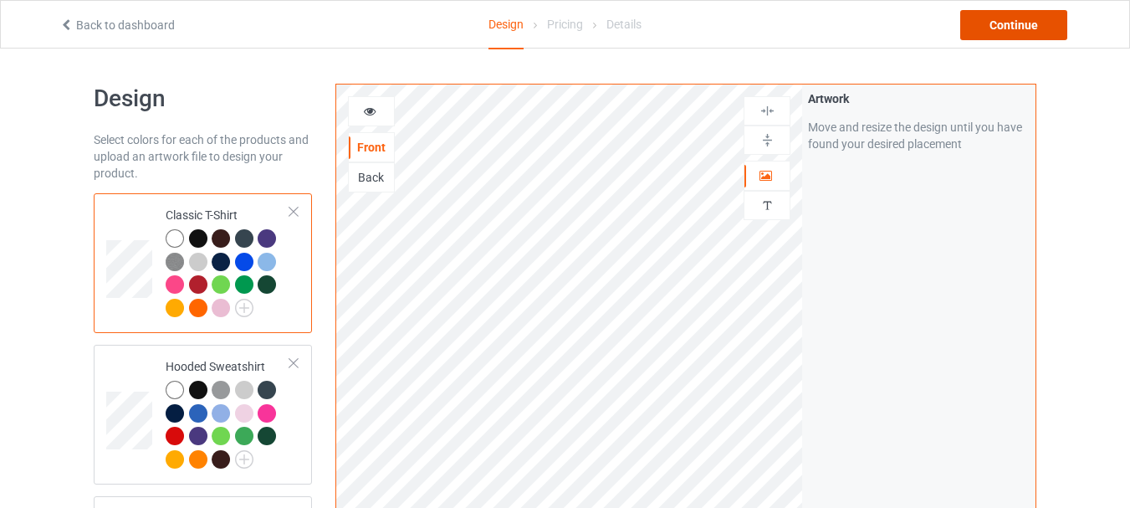
click at [1007, 21] on div "Continue" at bounding box center [1013, 25] width 107 height 30
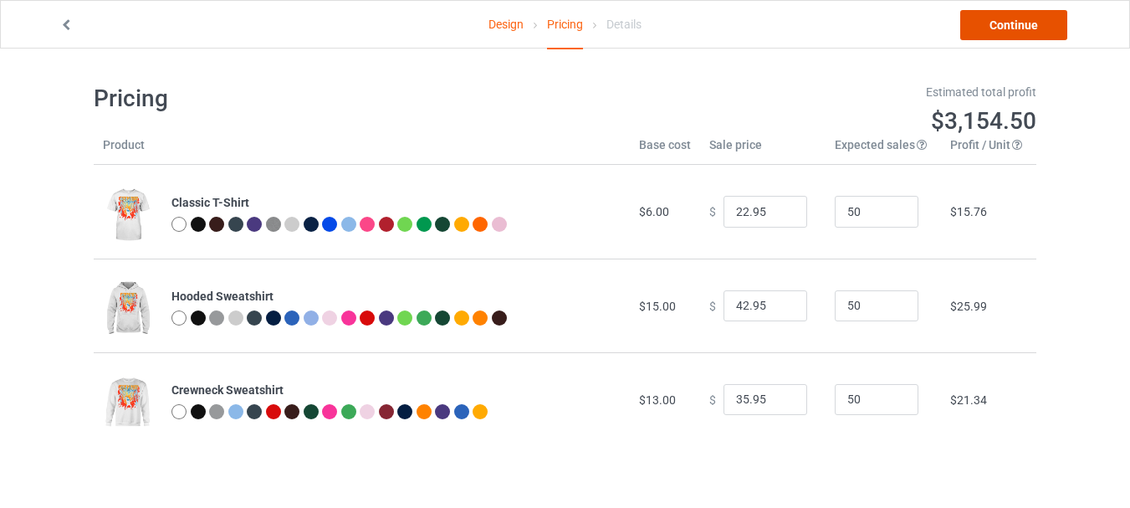
click at [1006, 24] on link "Continue" at bounding box center [1013, 25] width 107 height 30
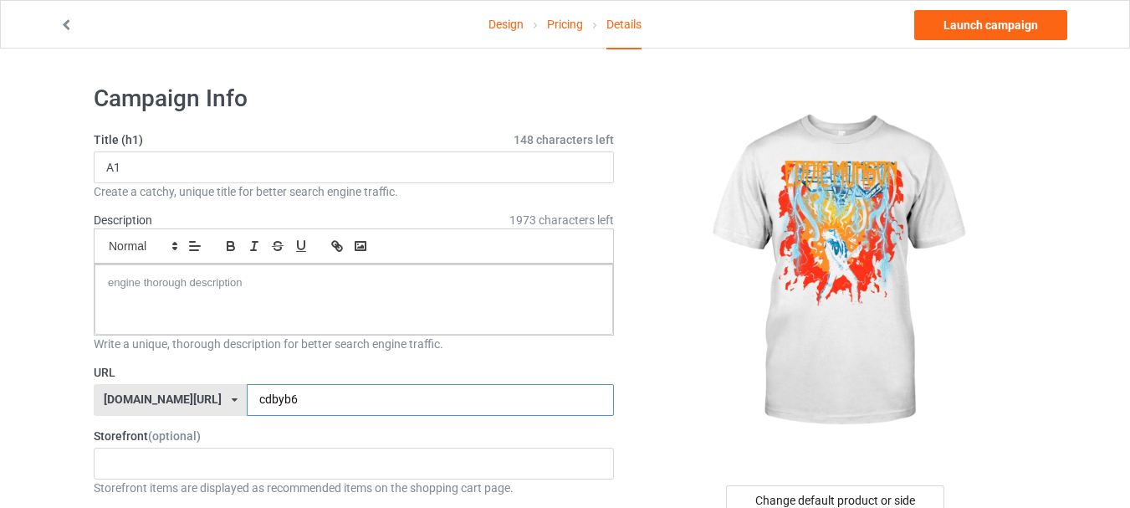
click at [329, 396] on input "cdbyb6" at bounding box center [430, 400] width 366 height 32
click at [329, 395] on input "cdbyb6" at bounding box center [430, 400] width 366 height 32
type input "cdbyb6CC4ED"
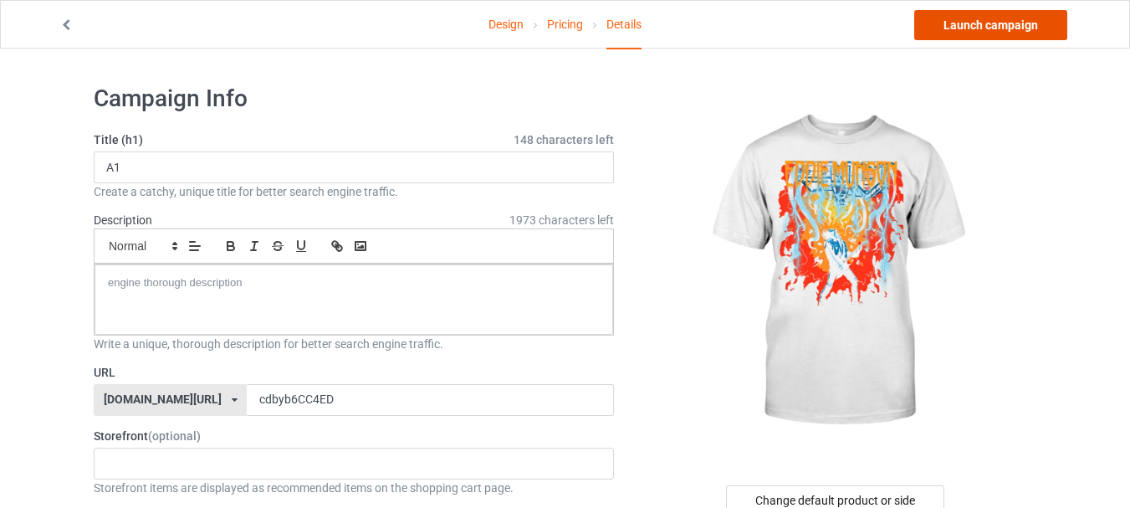
click at [1000, 25] on link "Launch campaign" at bounding box center [990, 25] width 153 height 30
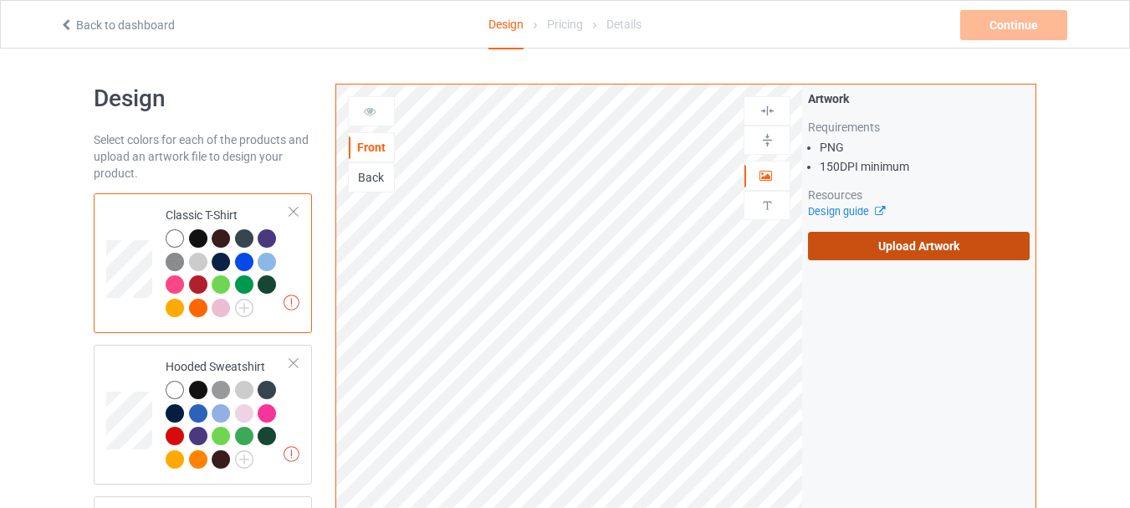
click at [903, 248] on label "Upload Artwork" at bounding box center [919, 246] width 222 height 28
click at [0, 0] on input "Upload Artwork" at bounding box center [0, 0] width 0 height 0
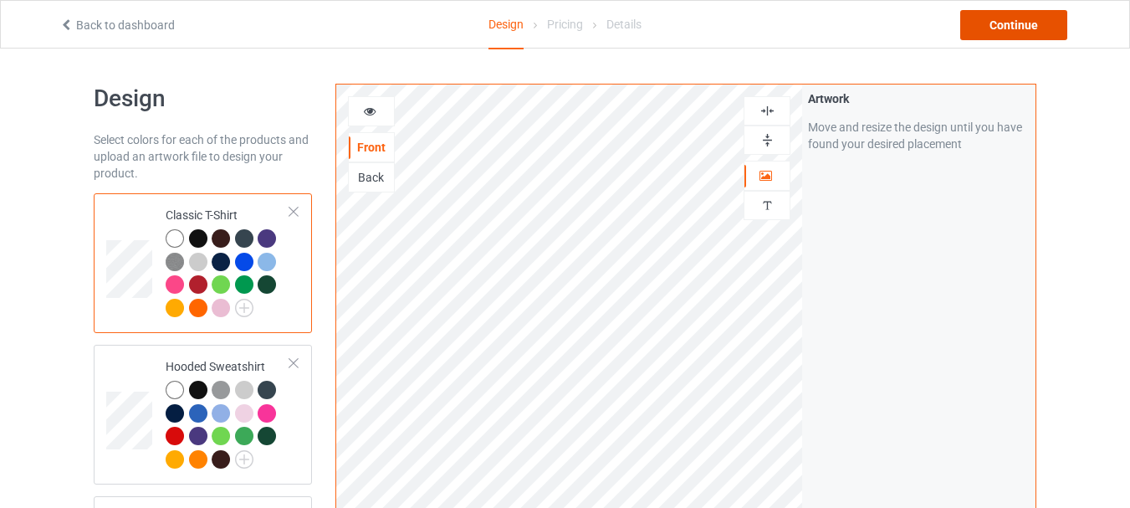
click at [1012, 24] on div "Continue" at bounding box center [1013, 25] width 107 height 30
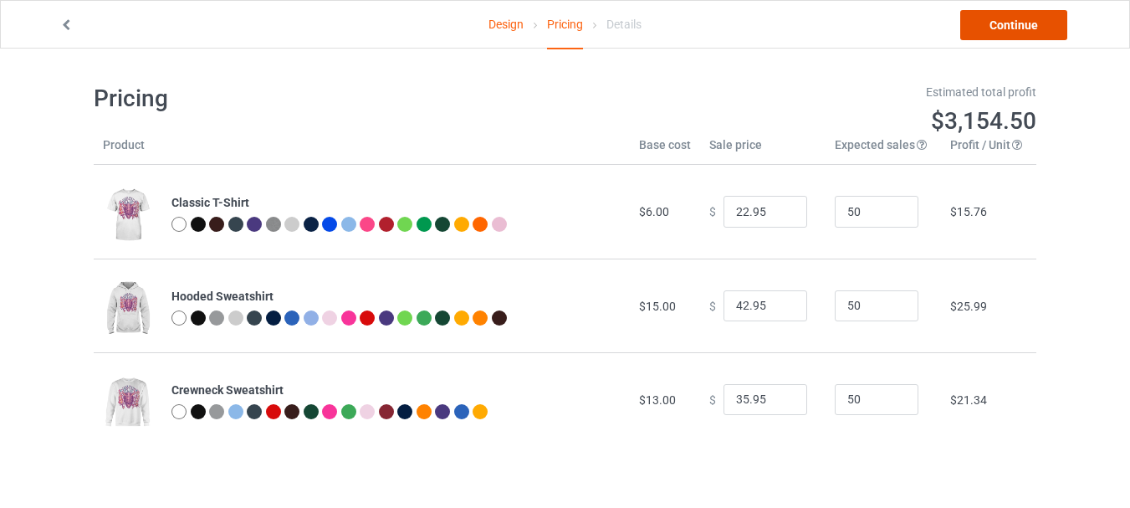
click at [996, 24] on link "Continue" at bounding box center [1013, 25] width 107 height 30
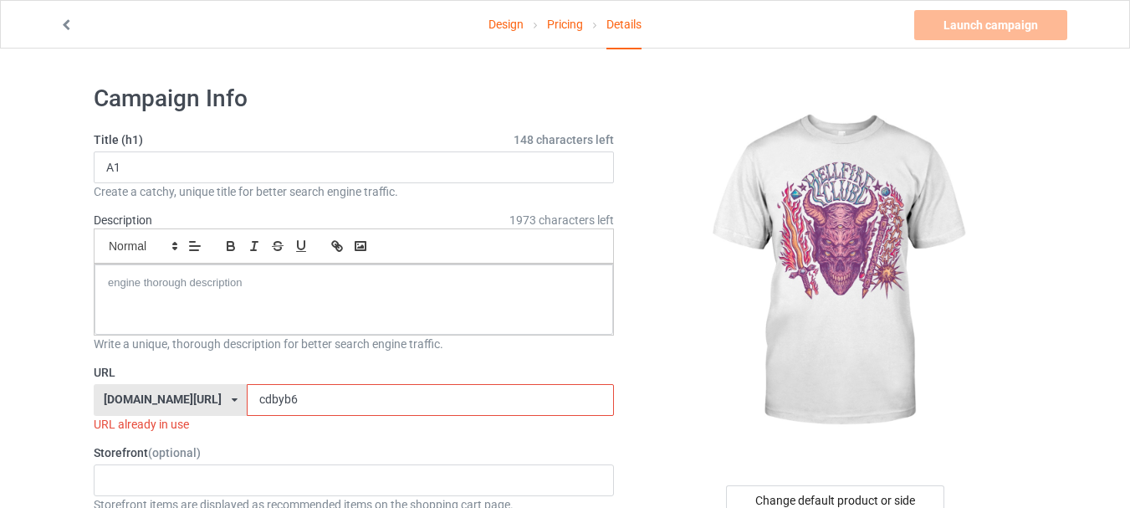
click at [293, 391] on input "cdbyb6" at bounding box center [430, 400] width 366 height 32
click at [293, 395] on input "cdbyb6" at bounding box center [430, 400] width 366 height 32
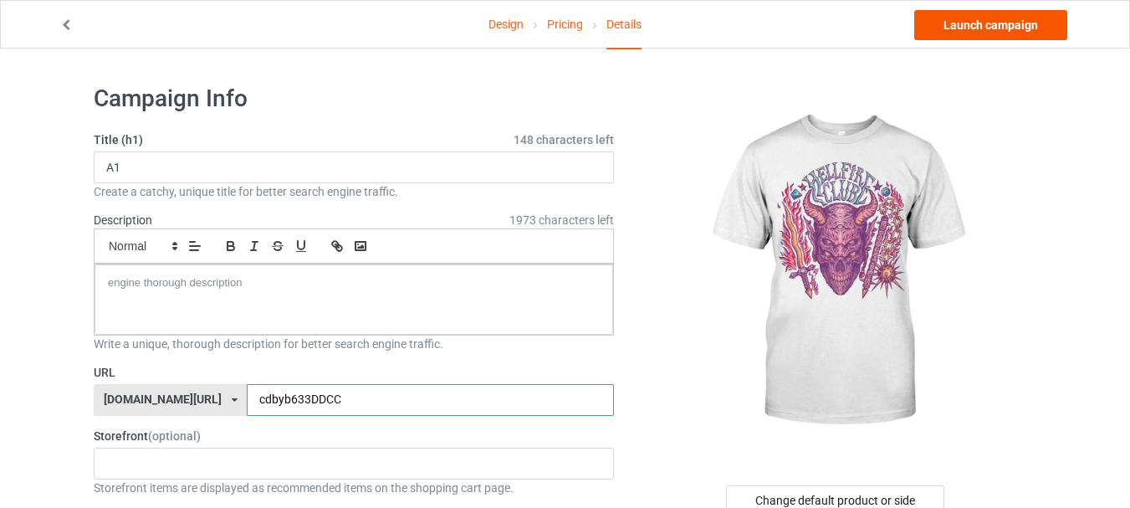
type input "cdbyb633DDCC"
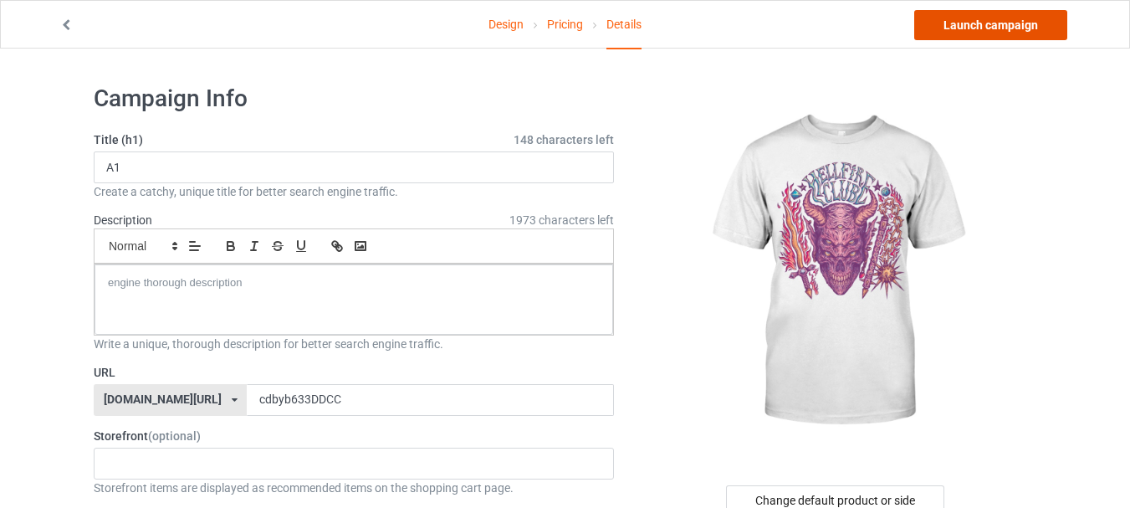
click at [994, 30] on link "Launch campaign" at bounding box center [990, 25] width 153 height 30
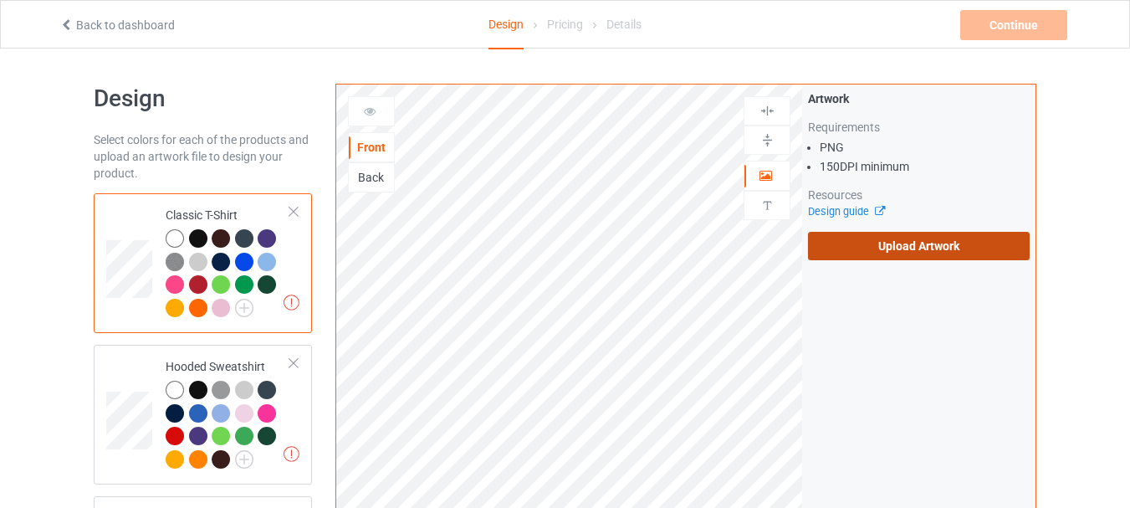
click at [883, 245] on label "Upload Artwork" at bounding box center [919, 246] width 222 height 28
click at [0, 0] on input "Upload Artwork" at bounding box center [0, 0] width 0 height 0
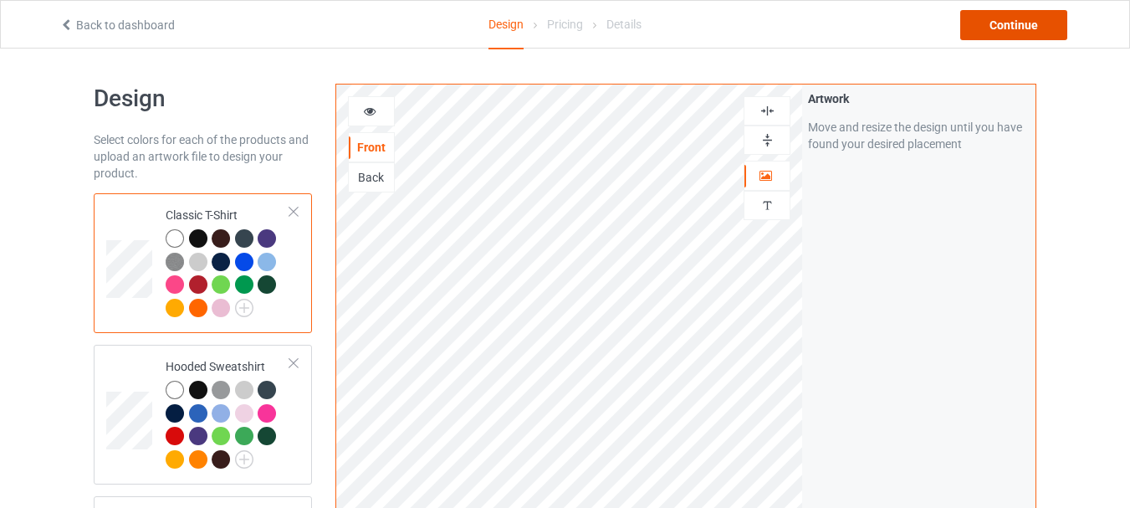
click at [1016, 23] on div "Continue" at bounding box center [1013, 25] width 107 height 30
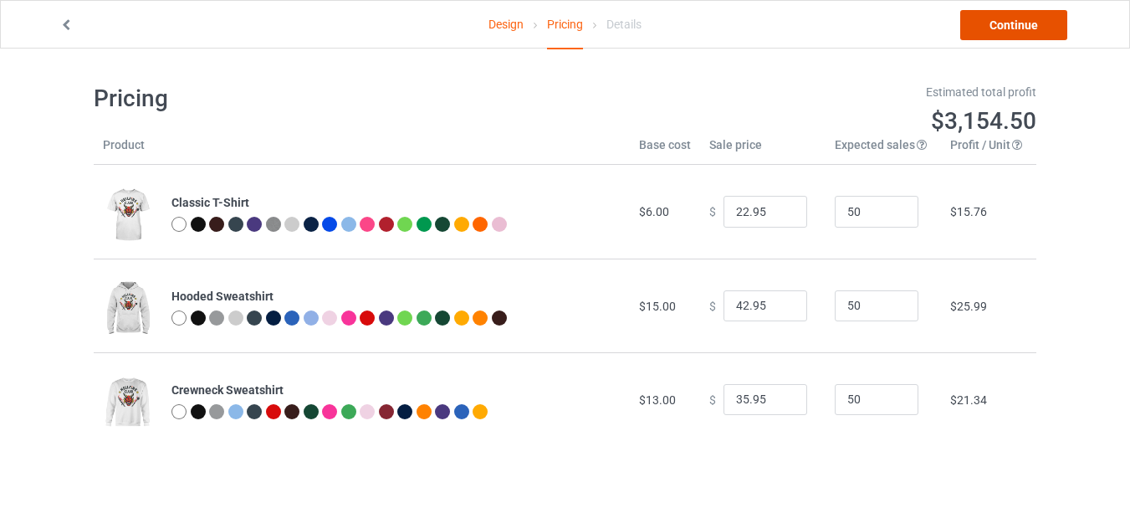
click at [985, 31] on link "Continue" at bounding box center [1013, 25] width 107 height 30
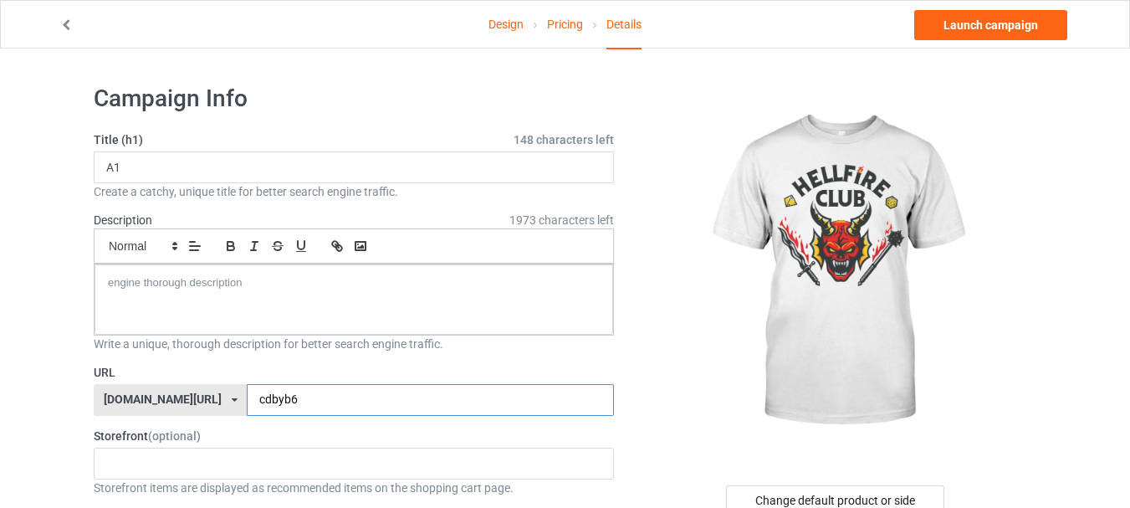
click at [328, 393] on input "cdbyb6" at bounding box center [430, 400] width 366 height 32
type input "cdbyb6HH5T43"
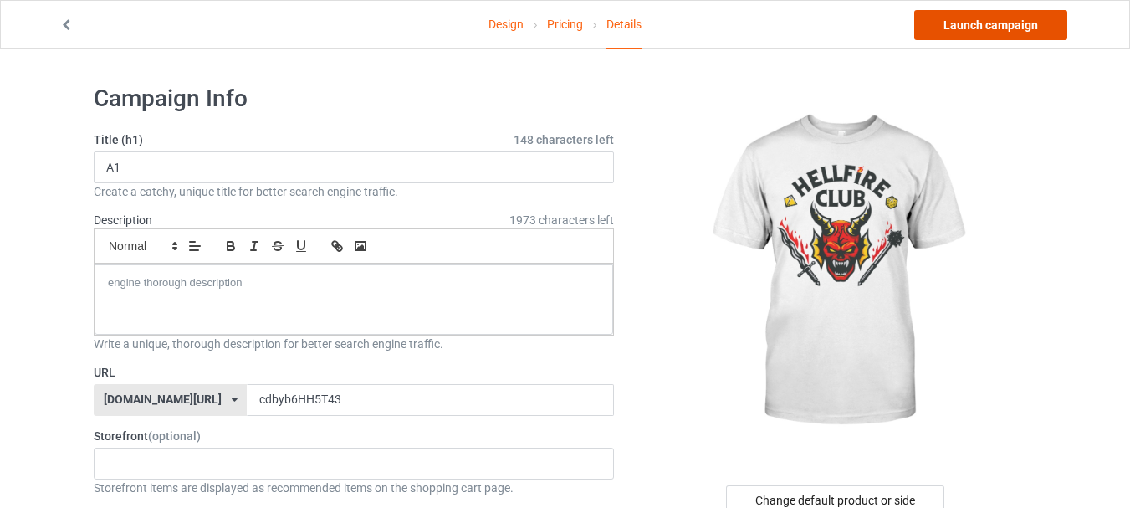
click at [1001, 23] on link "Launch campaign" at bounding box center [990, 25] width 153 height 30
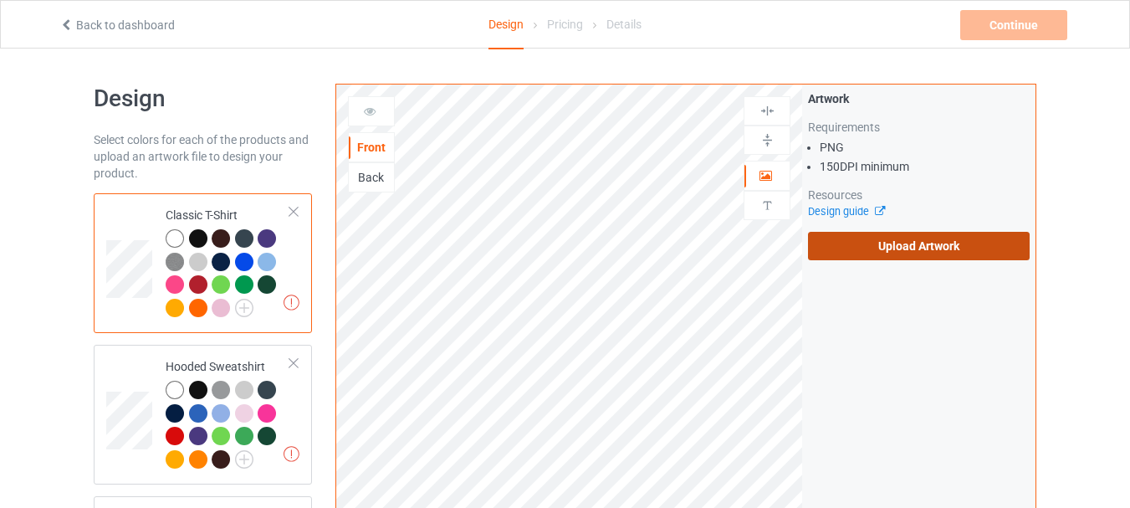
click at [867, 238] on label "Upload Artwork" at bounding box center [919, 246] width 222 height 28
click at [0, 0] on input "Upload Artwork" at bounding box center [0, 0] width 0 height 0
click at [876, 311] on div "Artwork Requirements PNG 150 DPI minimum Resources Design guide Upload Artwork" at bounding box center [918, 402] width 233 height 636
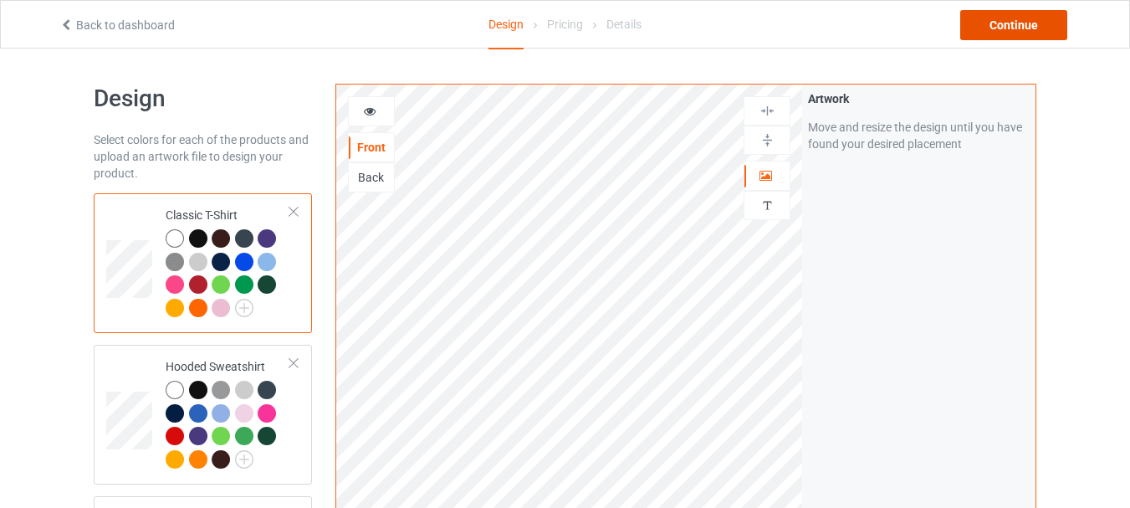
click at [990, 24] on div "Continue" at bounding box center [1013, 25] width 107 height 30
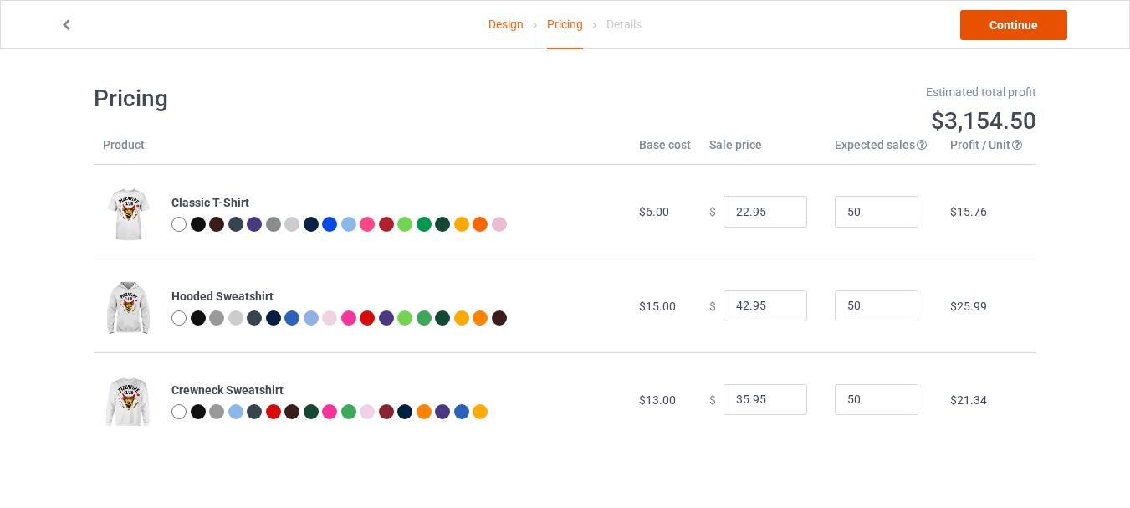
click at [1008, 23] on link "Continue" at bounding box center [1013, 25] width 107 height 30
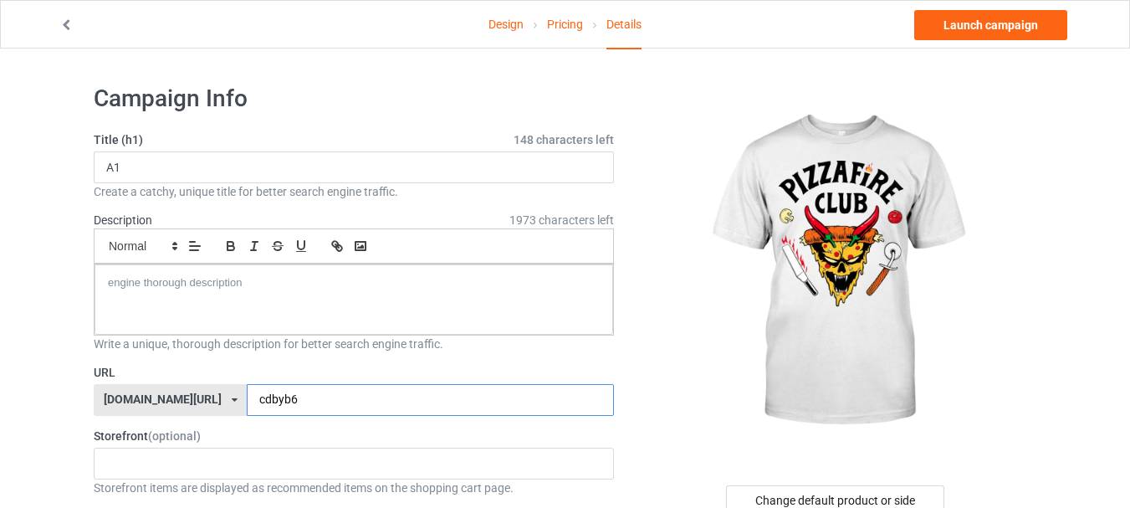
click at [347, 401] on input "cdbyb6" at bounding box center [430, 400] width 366 height 32
click at [347, 401] on input "cdbyb6FF4DE" at bounding box center [430, 400] width 366 height 32
type input "cdbyb6FF4DE"
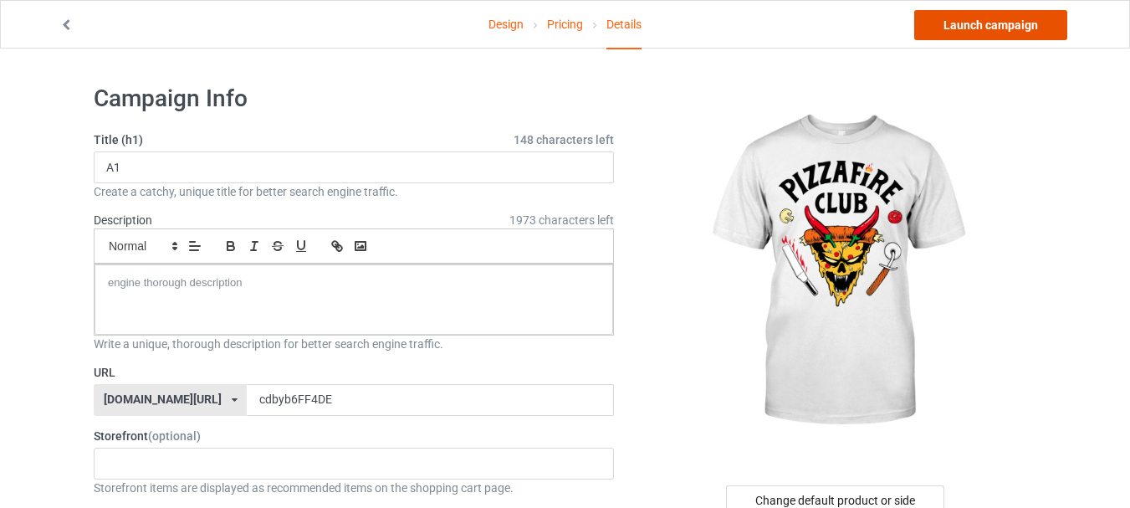
click at [1001, 28] on link "Launch campaign" at bounding box center [990, 25] width 153 height 30
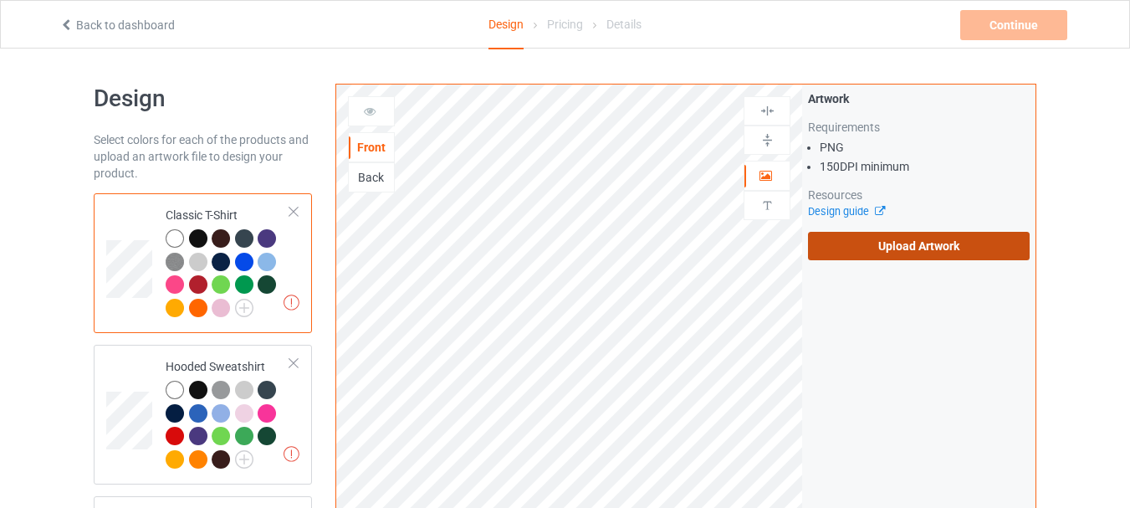
click at [917, 249] on label "Upload Artwork" at bounding box center [919, 246] width 222 height 28
click at [0, 0] on input "Upload Artwork" at bounding box center [0, 0] width 0 height 0
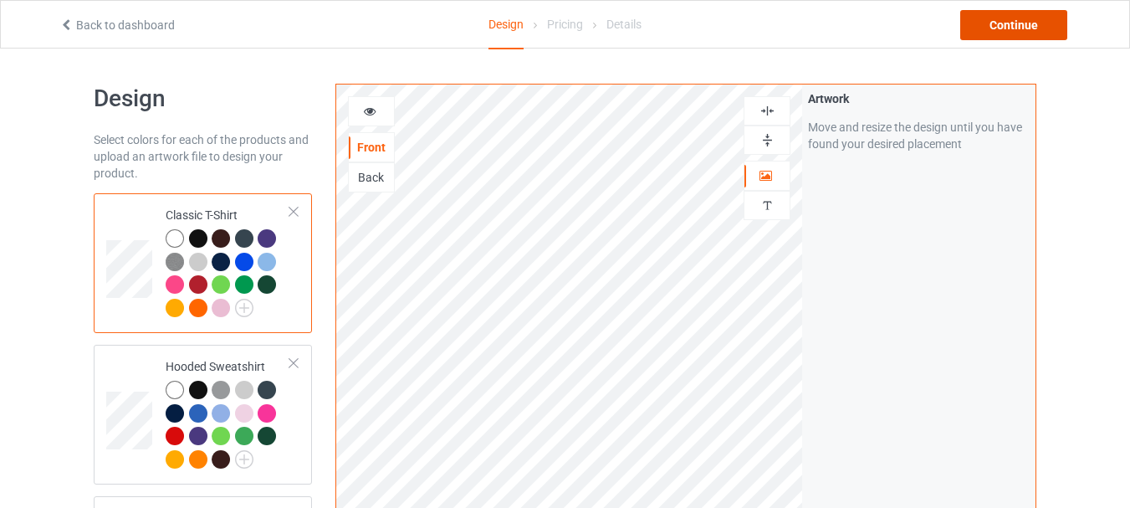
click at [1000, 18] on div "Continue" at bounding box center [1013, 25] width 107 height 30
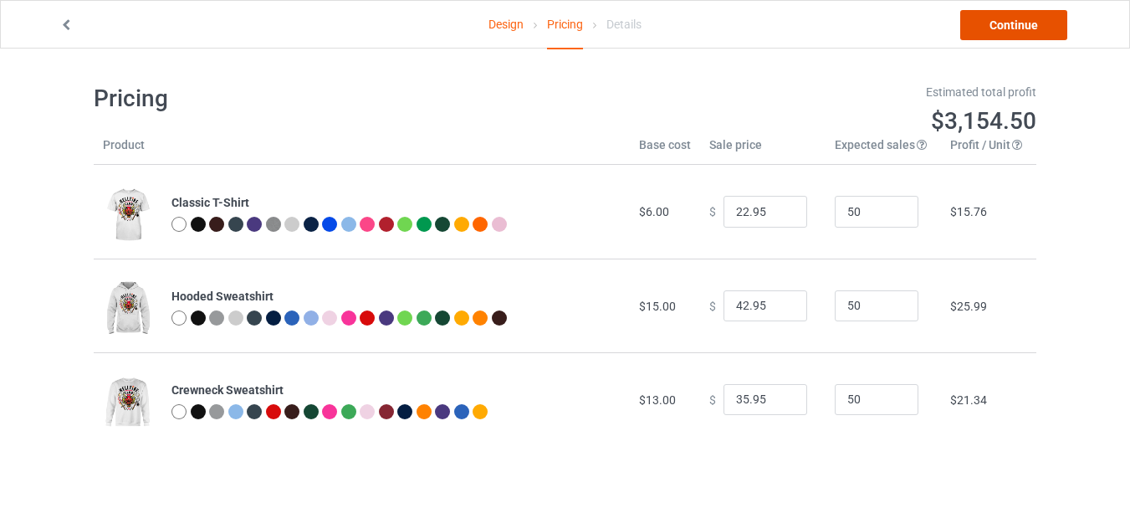
click at [994, 18] on link "Continue" at bounding box center [1013, 25] width 107 height 30
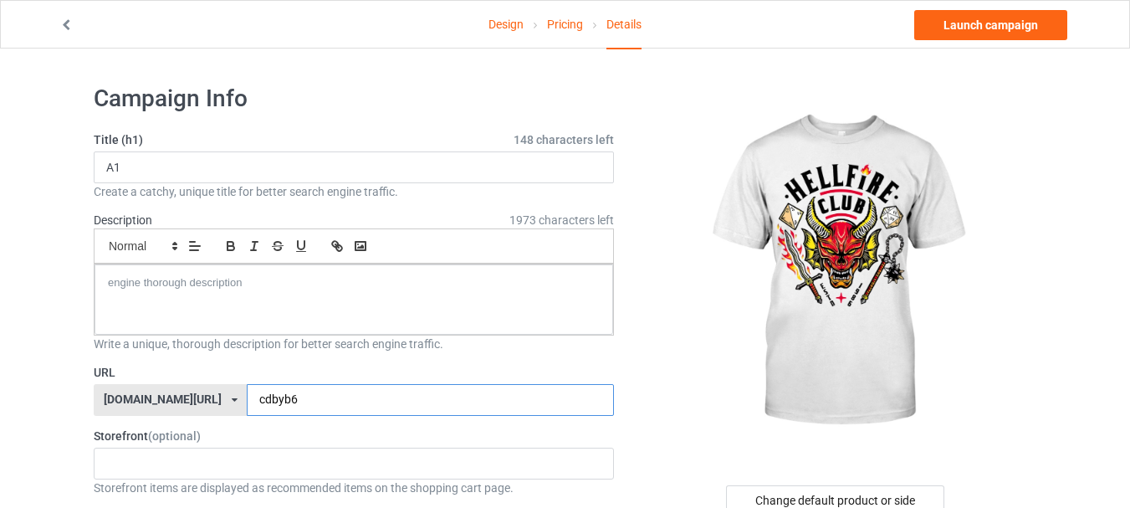
click at [316, 396] on input "cdbyb6" at bounding box center [430, 400] width 366 height 32
type input "cdbyb6TTGGBB"
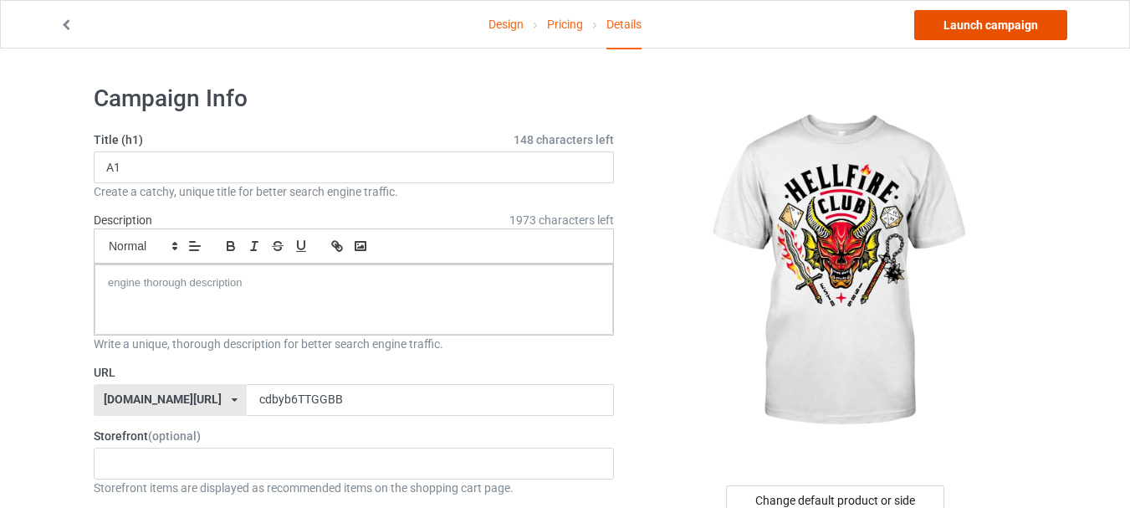
click at [985, 22] on link "Launch campaign" at bounding box center [990, 25] width 153 height 30
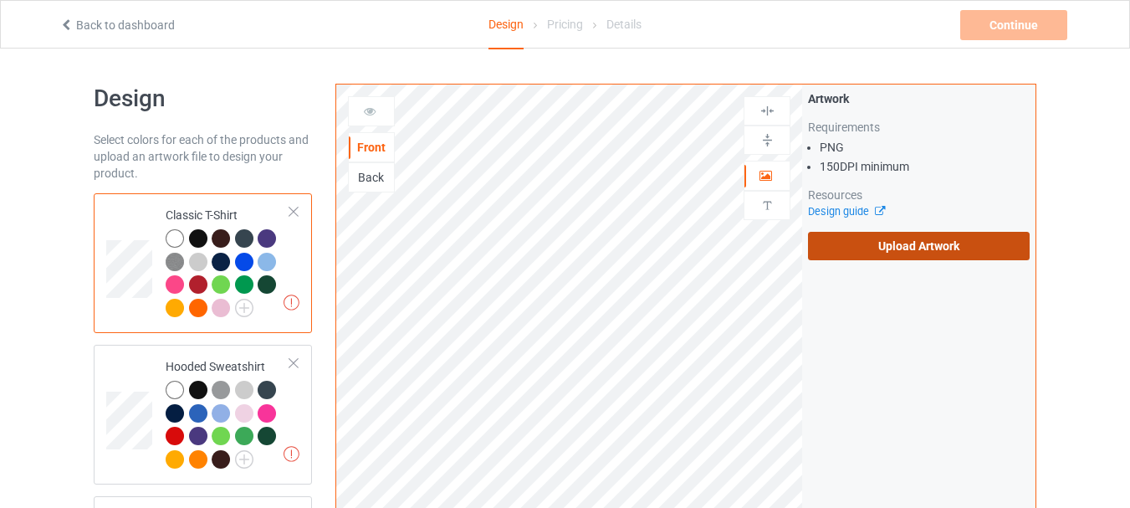
click at [917, 246] on label "Upload Artwork" at bounding box center [919, 246] width 222 height 28
click at [0, 0] on input "Upload Artwork" at bounding box center [0, 0] width 0 height 0
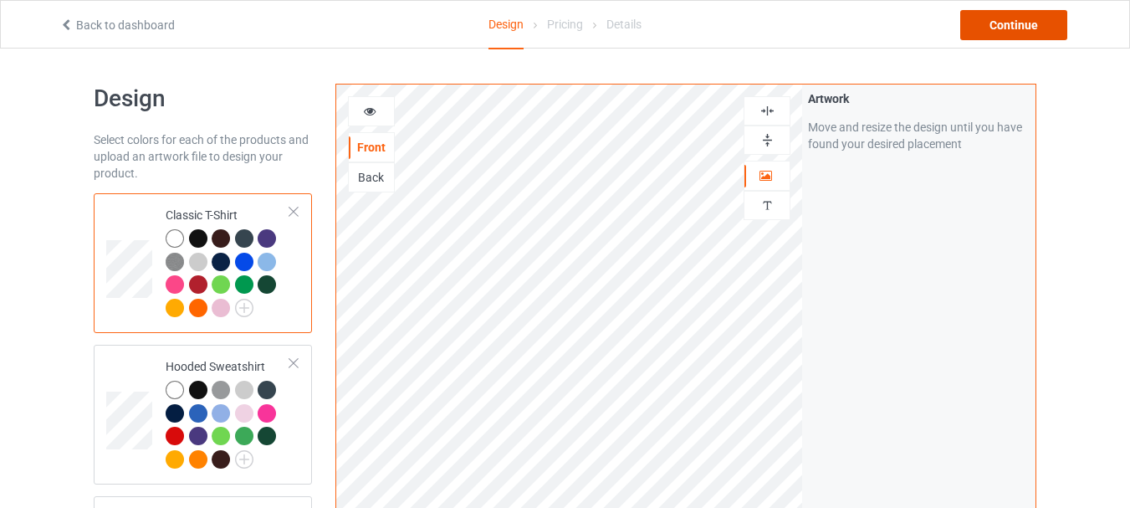
click at [1017, 22] on div "Continue" at bounding box center [1013, 25] width 107 height 30
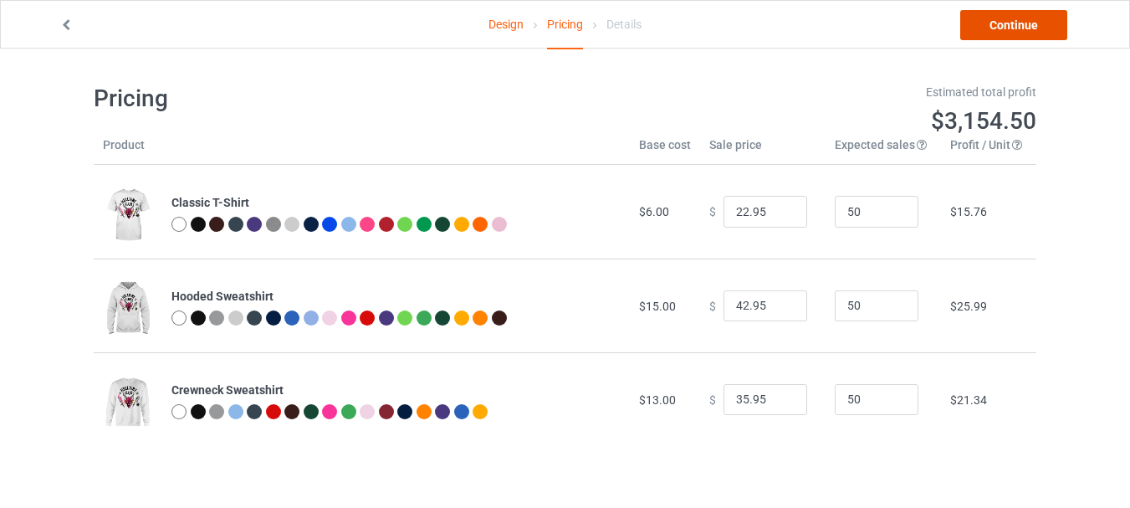
click at [999, 25] on link "Continue" at bounding box center [1013, 25] width 107 height 30
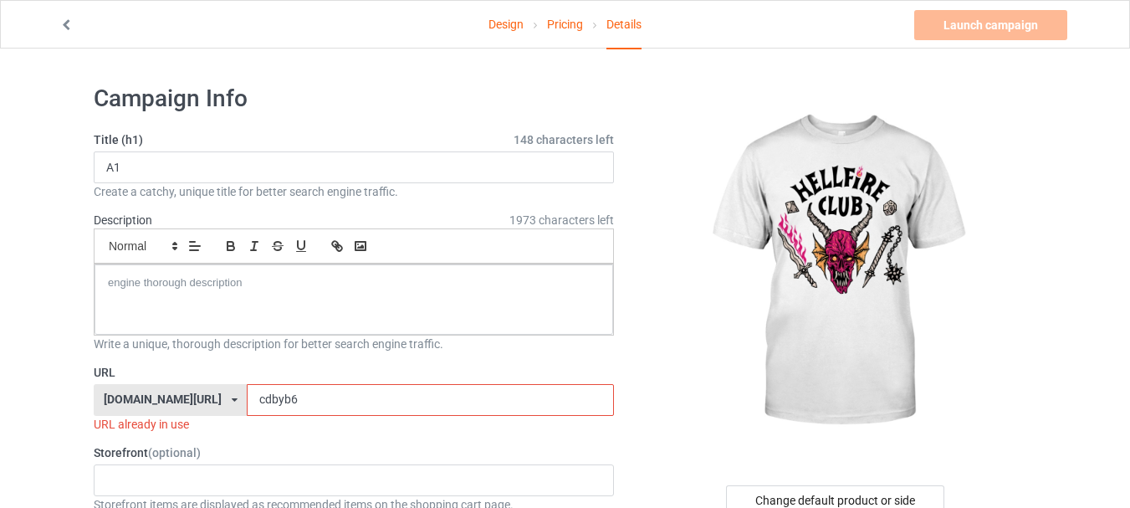
click at [317, 399] on input "cdbyb6" at bounding box center [430, 400] width 366 height 32
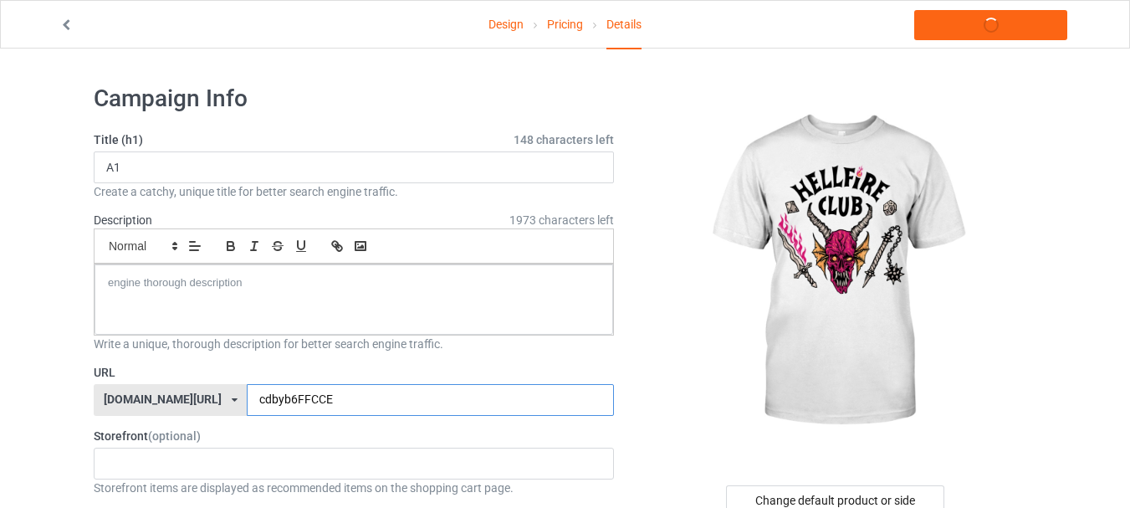
type input "cdbyb6FFCCEE"
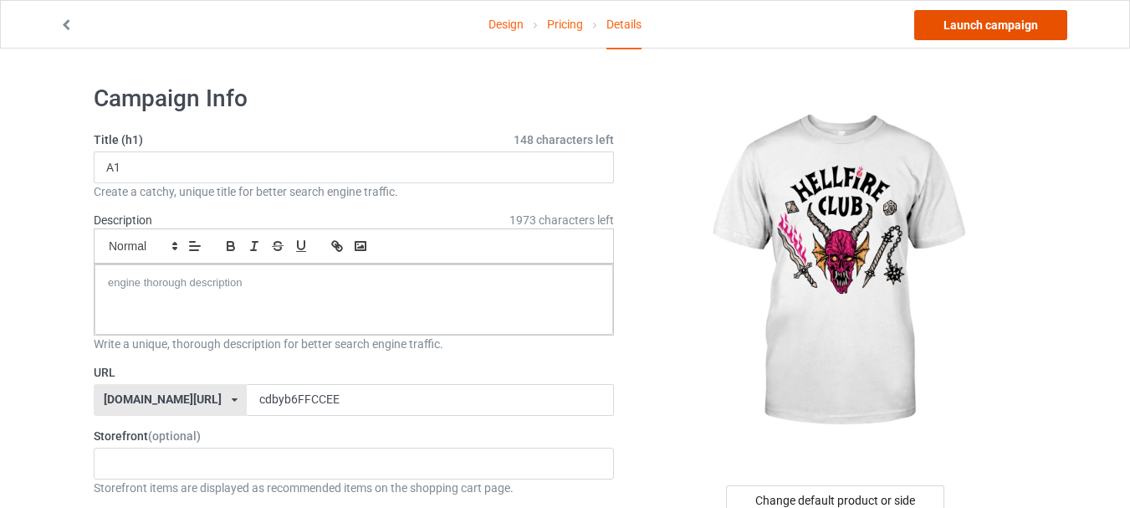
click at [990, 28] on link "Launch campaign" at bounding box center [990, 25] width 153 height 30
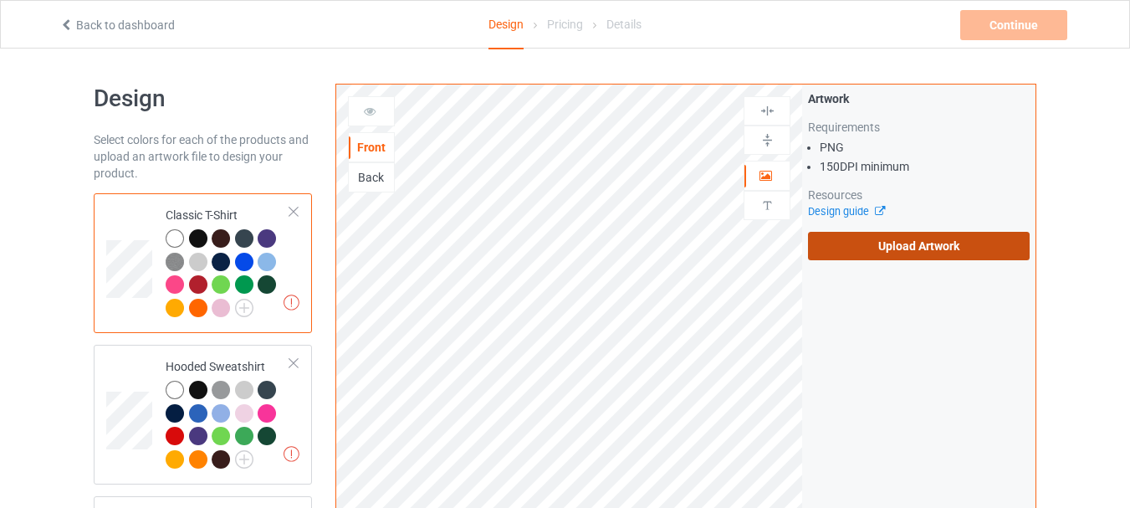
click at [877, 241] on label "Upload Artwork" at bounding box center [919, 246] width 222 height 28
click at [0, 0] on input "Upload Artwork" at bounding box center [0, 0] width 0 height 0
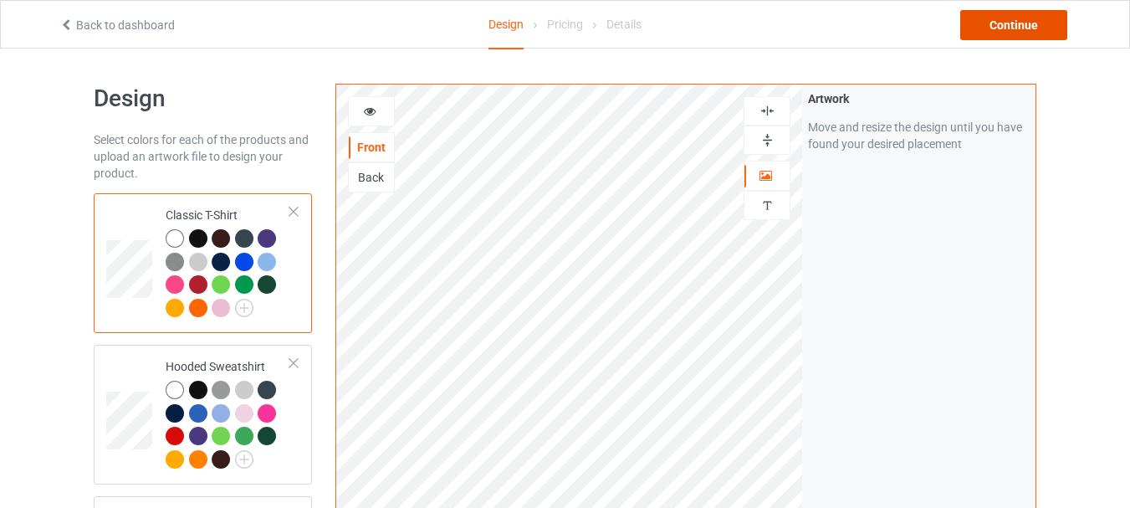
click at [989, 32] on div "Continue" at bounding box center [1013, 25] width 107 height 30
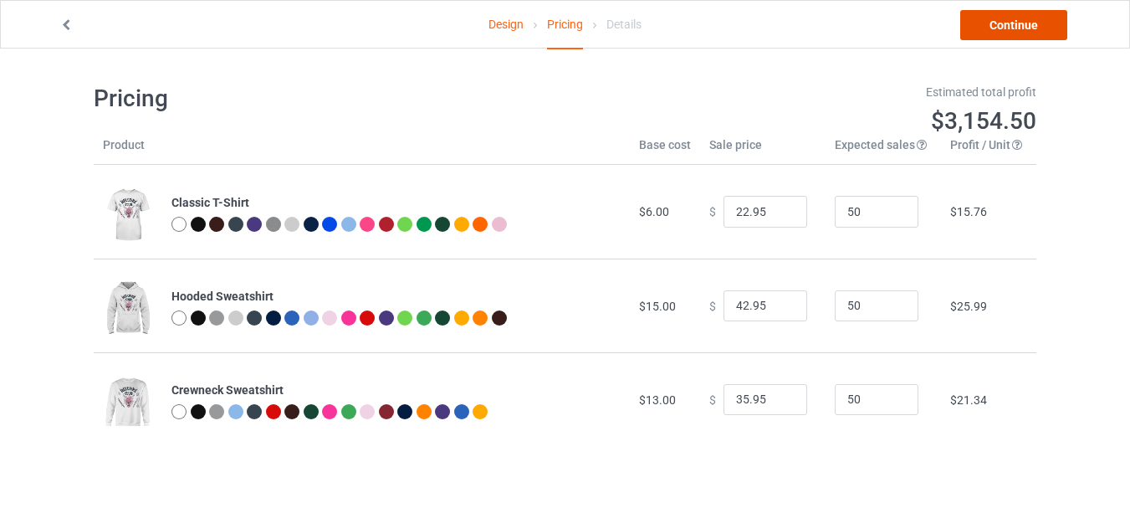
click at [975, 26] on link "Continue" at bounding box center [1013, 25] width 107 height 30
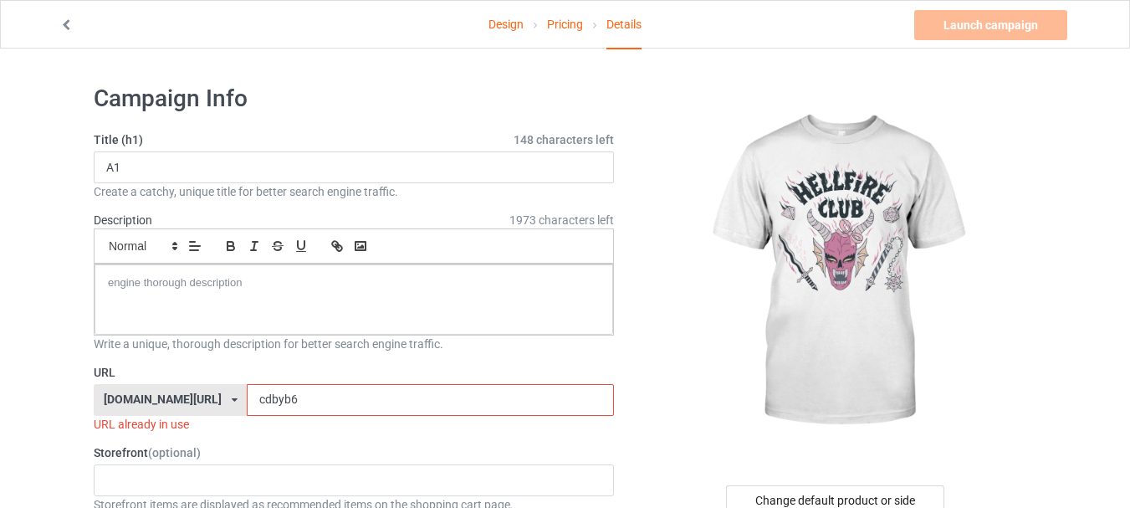
click at [321, 396] on input "cdbyb6" at bounding box center [430, 400] width 366 height 32
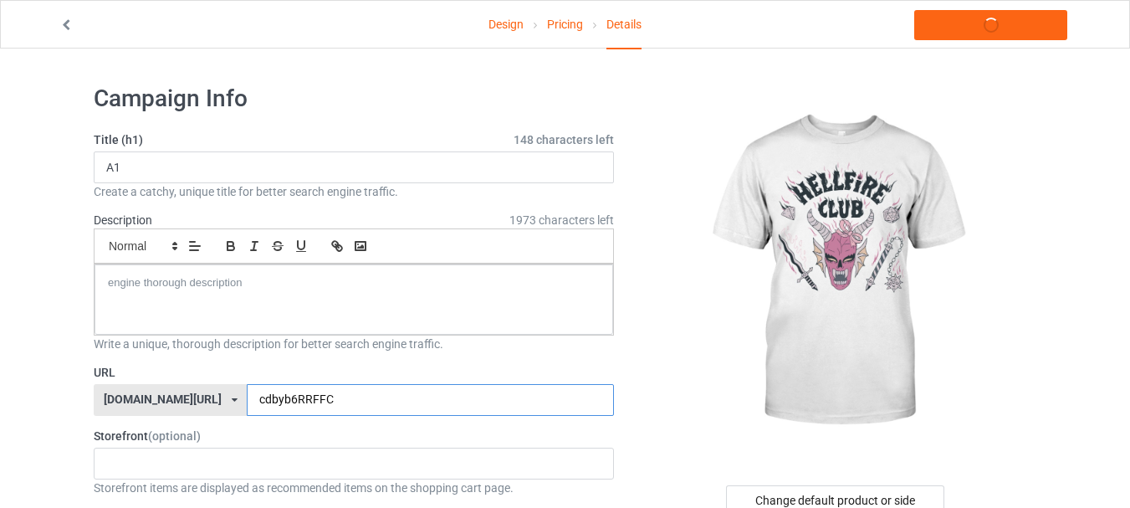
type input "cdbyb6RRFFCC"
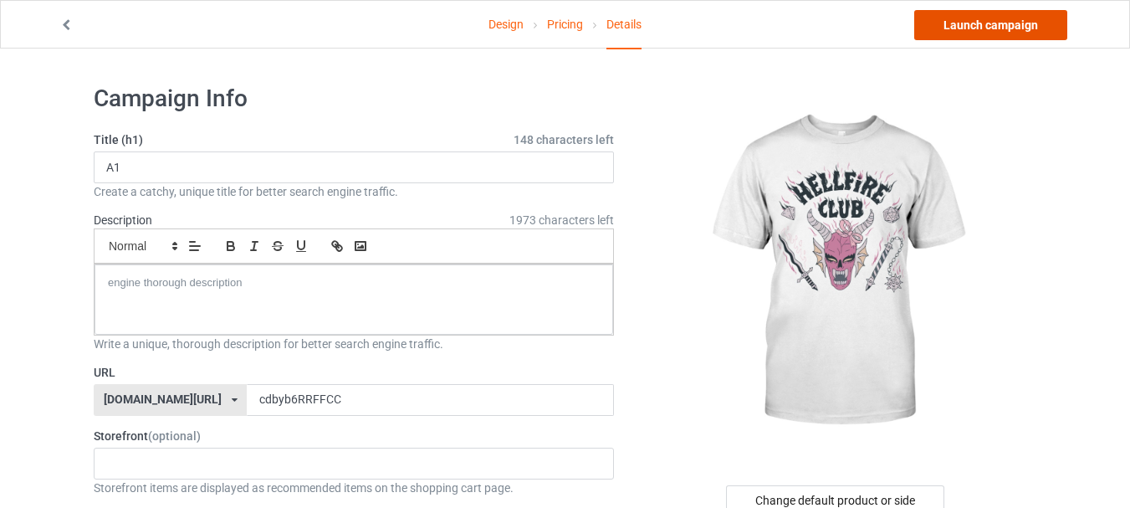
click at [991, 28] on link "Launch campaign" at bounding box center [990, 25] width 153 height 30
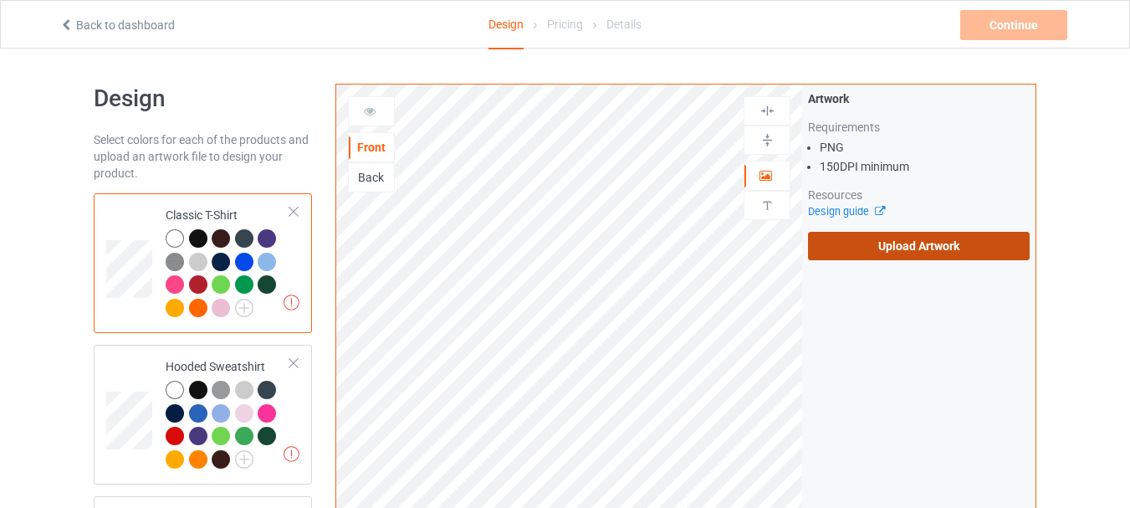
click at [877, 249] on label "Upload Artwork" at bounding box center [919, 246] width 222 height 28
click at [0, 0] on input "Upload Artwork" at bounding box center [0, 0] width 0 height 0
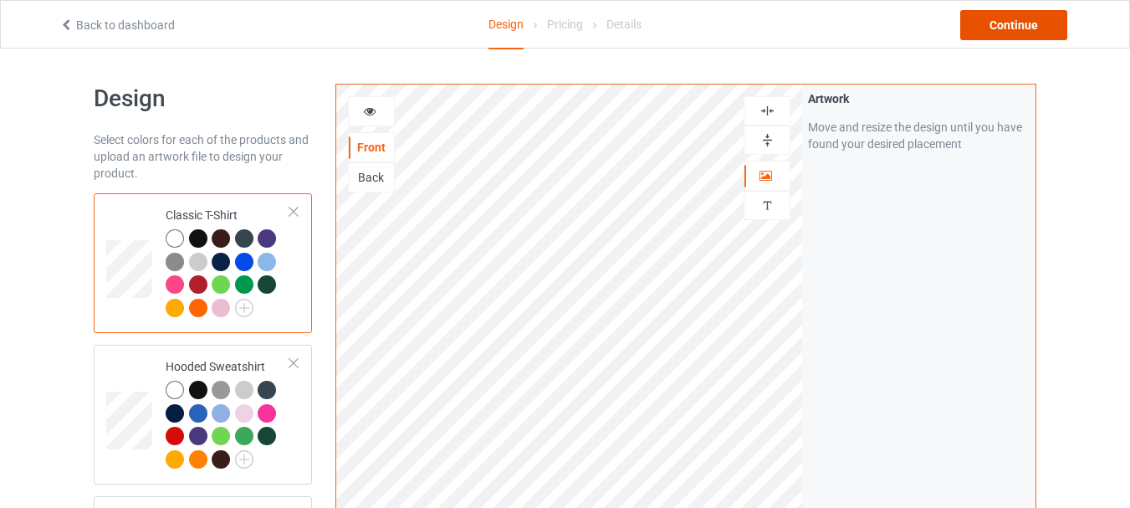
drag, startPoint x: 1007, startPoint y: 23, endPoint x: 972, endPoint y: 72, distance: 60.6
click at [1006, 23] on div "Continue" at bounding box center [1013, 25] width 107 height 30
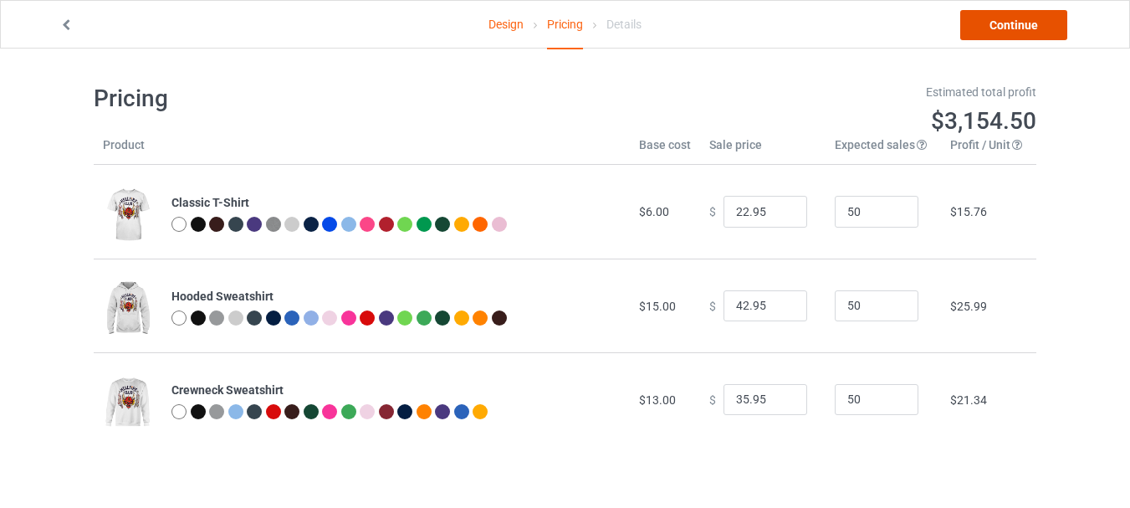
click at [1040, 21] on link "Continue" at bounding box center [1013, 25] width 107 height 30
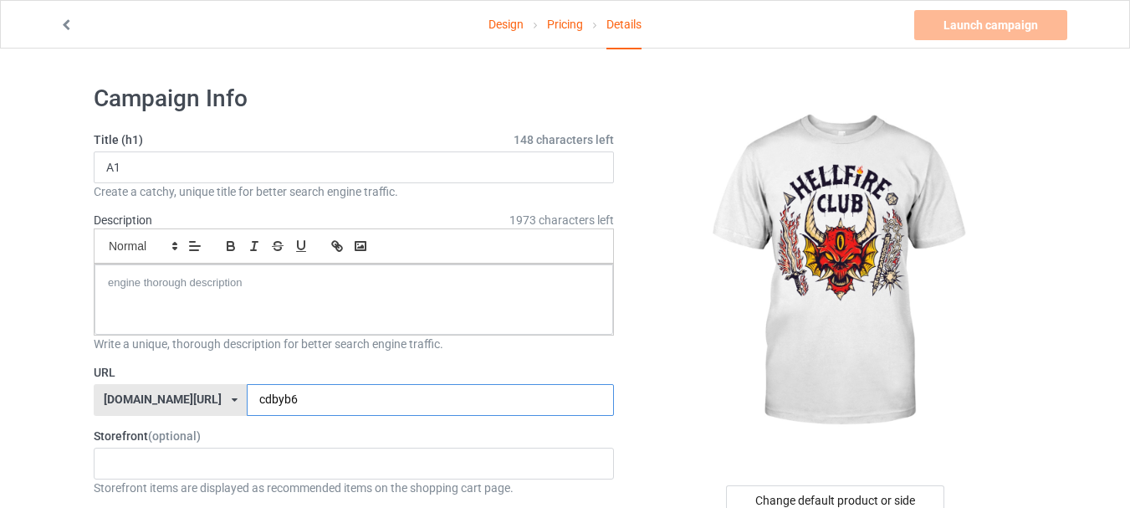
click at [330, 396] on input "cdbyb6" at bounding box center [430, 400] width 366 height 32
type input "cdbyb6CCEE3366BB"
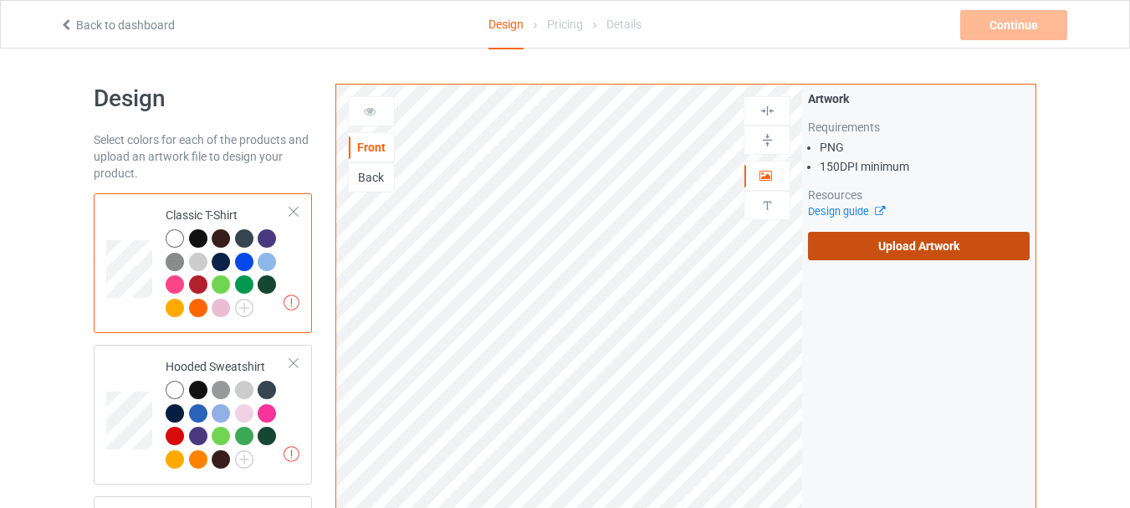
click at [892, 243] on label "Upload Artwork" at bounding box center [919, 246] width 222 height 28
click at [0, 0] on input "Upload Artwork" at bounding box center [0, 0] width 0 height 0
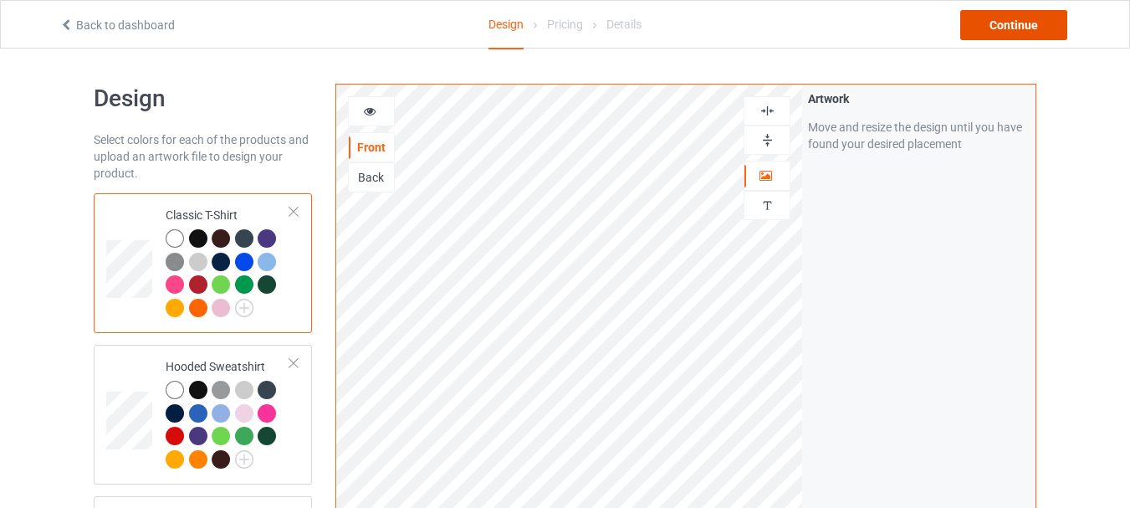
click at [1016, 23] on div "Continue" at bounding box center [1013, 25] width 107 height 30
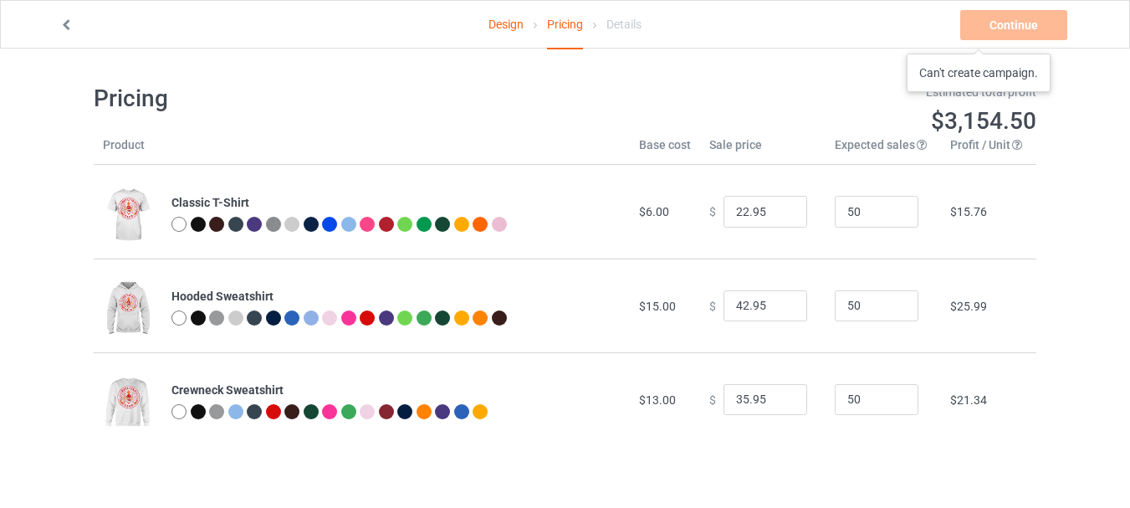
click at [979, 37] on div "Continue Can't create campaign." at bounding box center [1015, 25] width 110 height 30
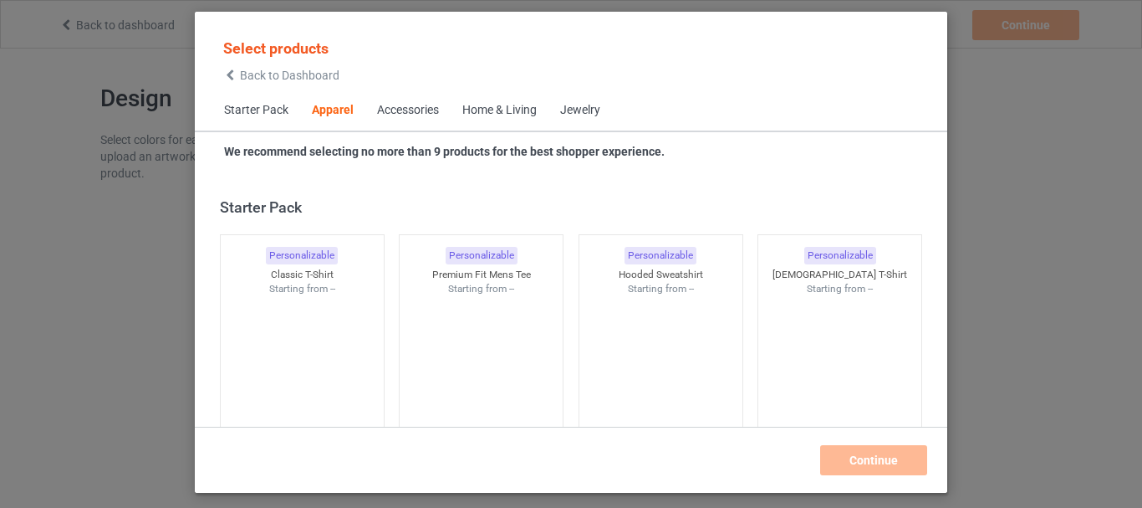
scroll to position [623, 0]
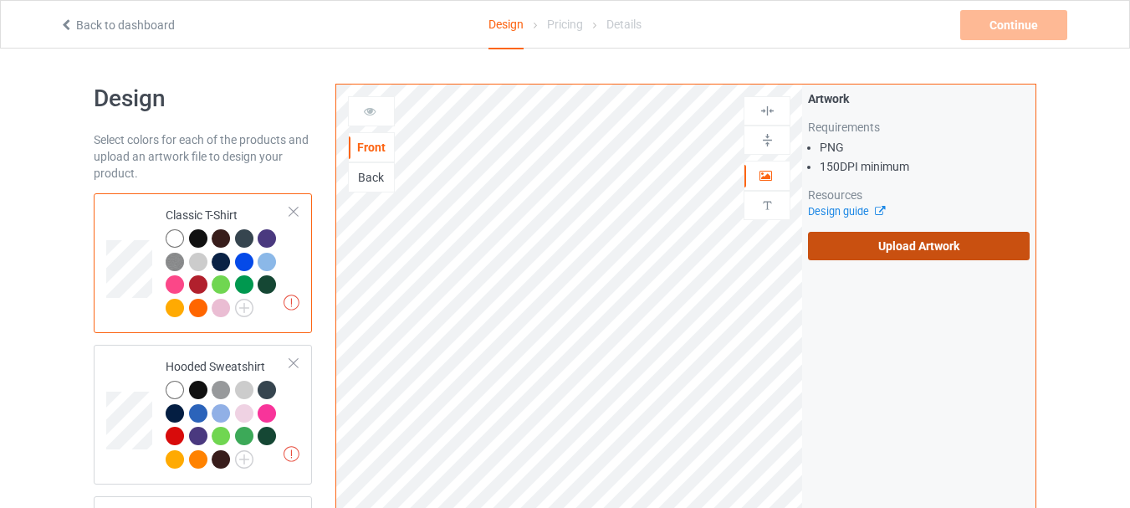
click at [850, 246] on label "Upload Artwork" at bounding box center [919, 246] width 222 height 28
click at [0, 0] on input "Upload Artwork" at bounding box center [0, 0] width 0 height 0
